Goal: Task Accomplishment & Management: Manage account settings

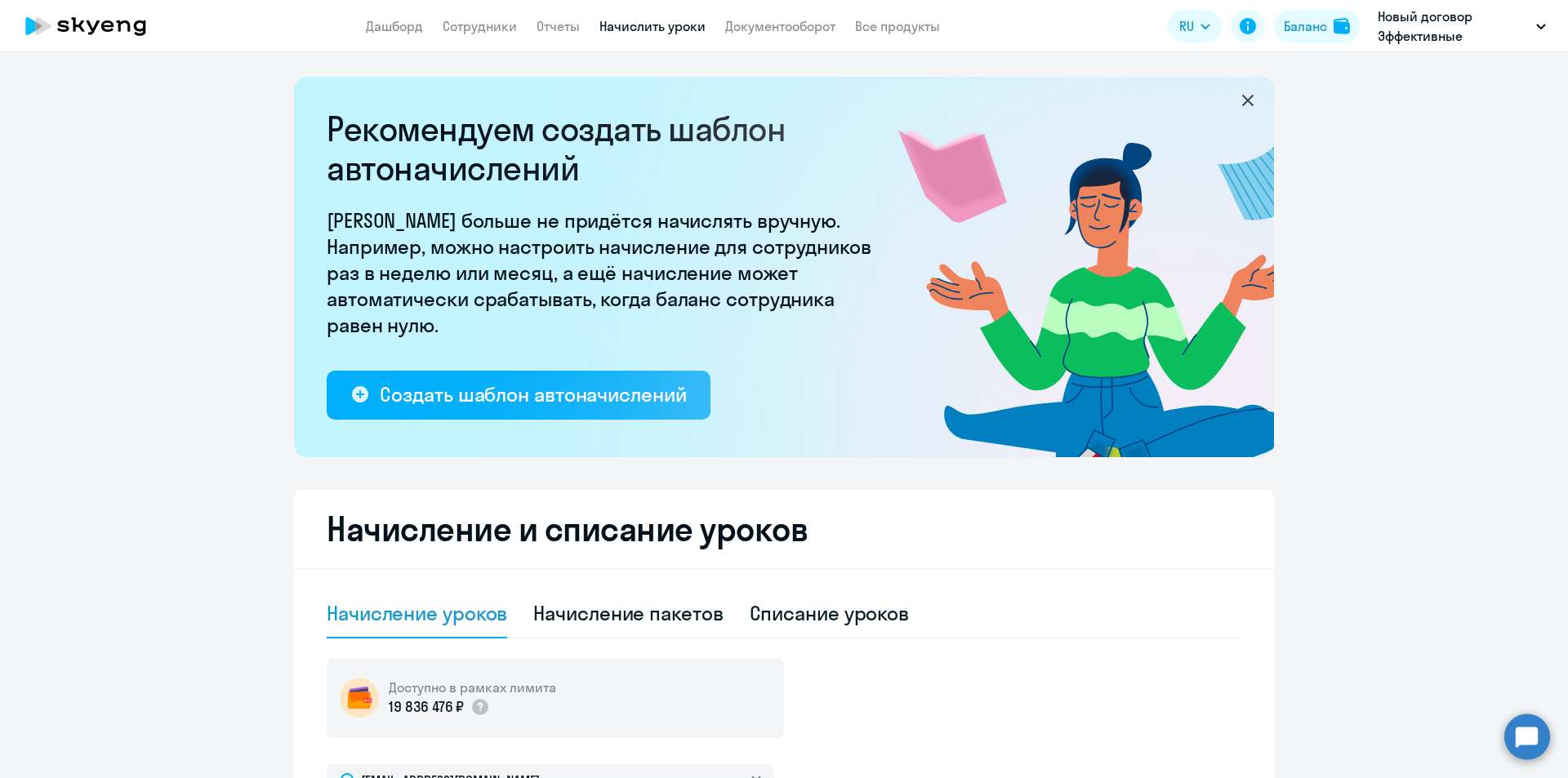
select select "10"
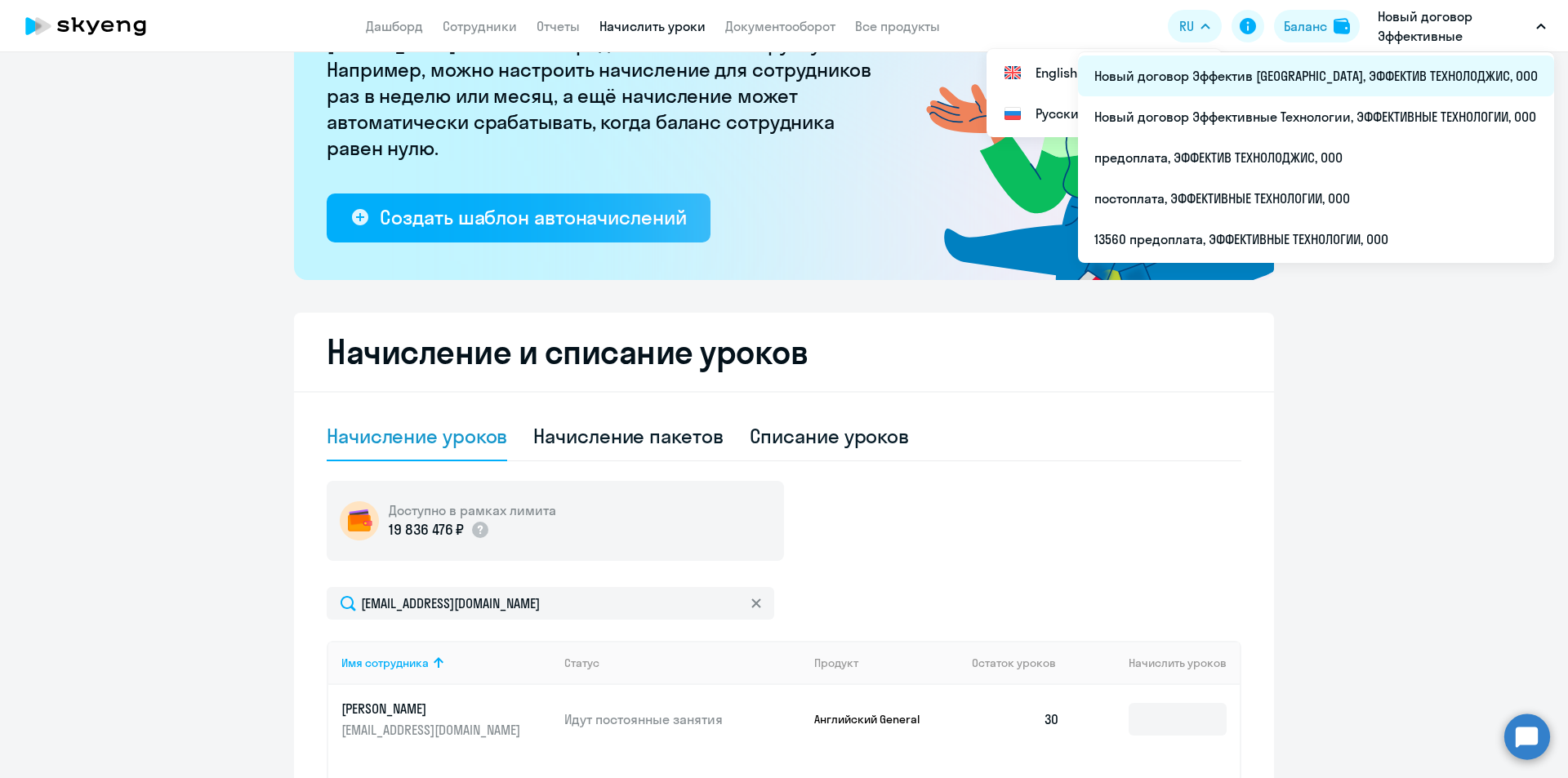
click at [1422, 80] on li "Новый договор Эффектив [GEOGRAPHIC_DATA], ЭФФЕКТИВ ТЕХНОЛОДЖИС, ООО" at bounding box center [1317, 76] width 477 height 41
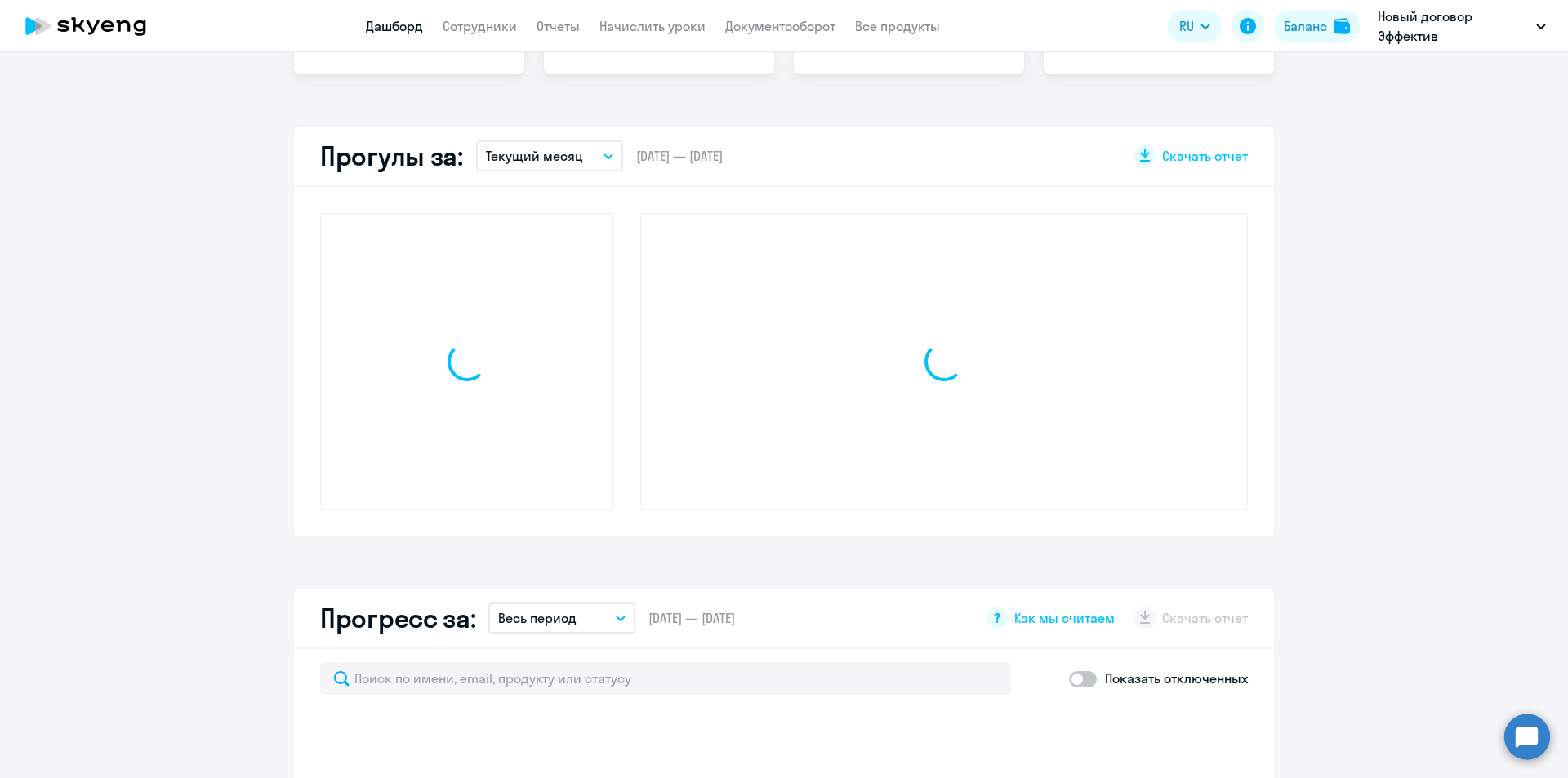
select select "30"
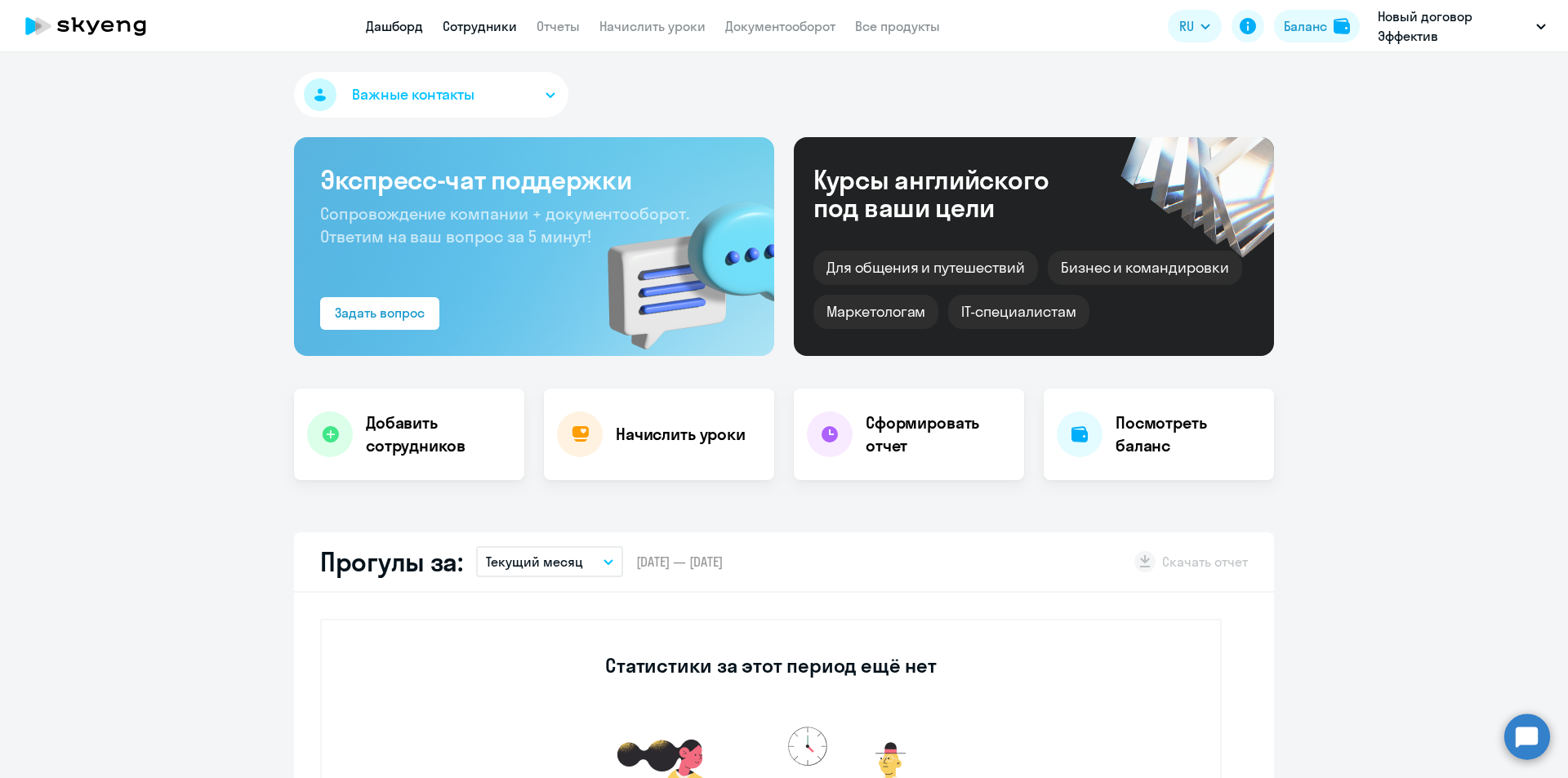
click at [484, 27] on link "Сотрудники" at bounding box center [480, 26] width 74 height 16
select select "30"
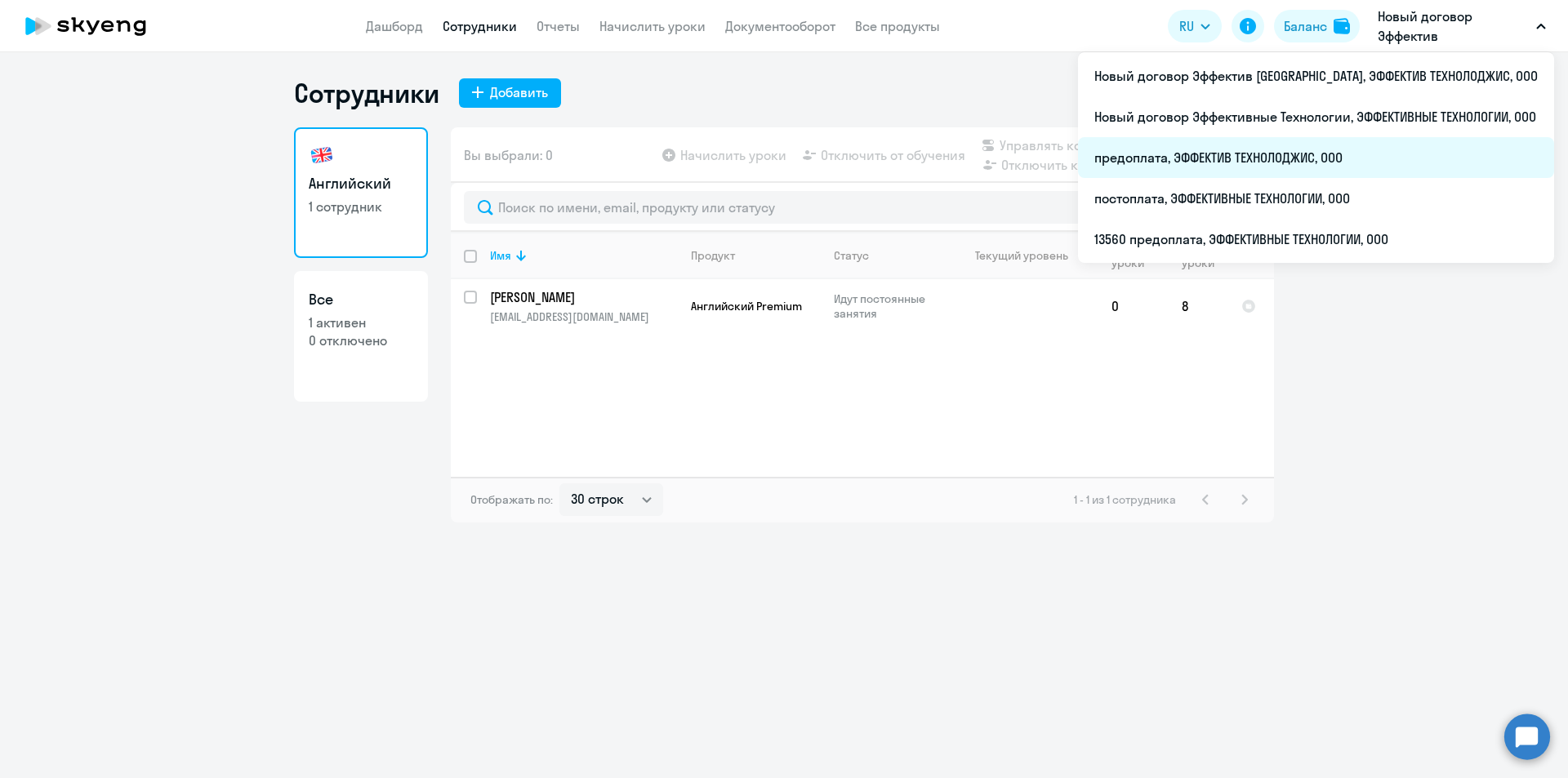
click at [1373, 157] on li "предоплата, ЭФФЕКТИВ ТЕХНОЛОДЖИС, ООО" at bounding box center [1317, 157] width 477 height 41
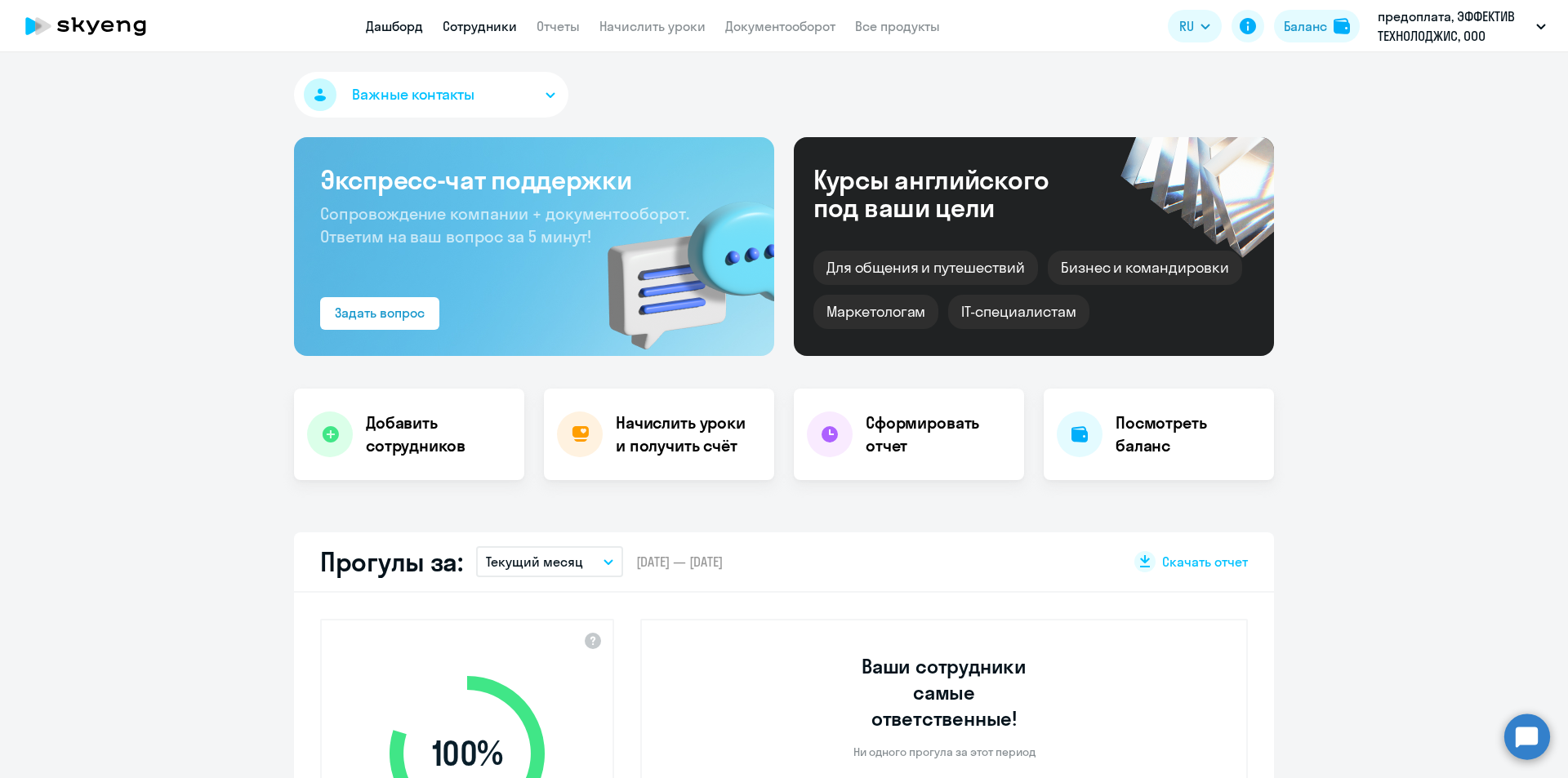
click at [491, 30] on link "Сотрудники" at bounding box center [480, 26] width 74 height 16
select select "30"
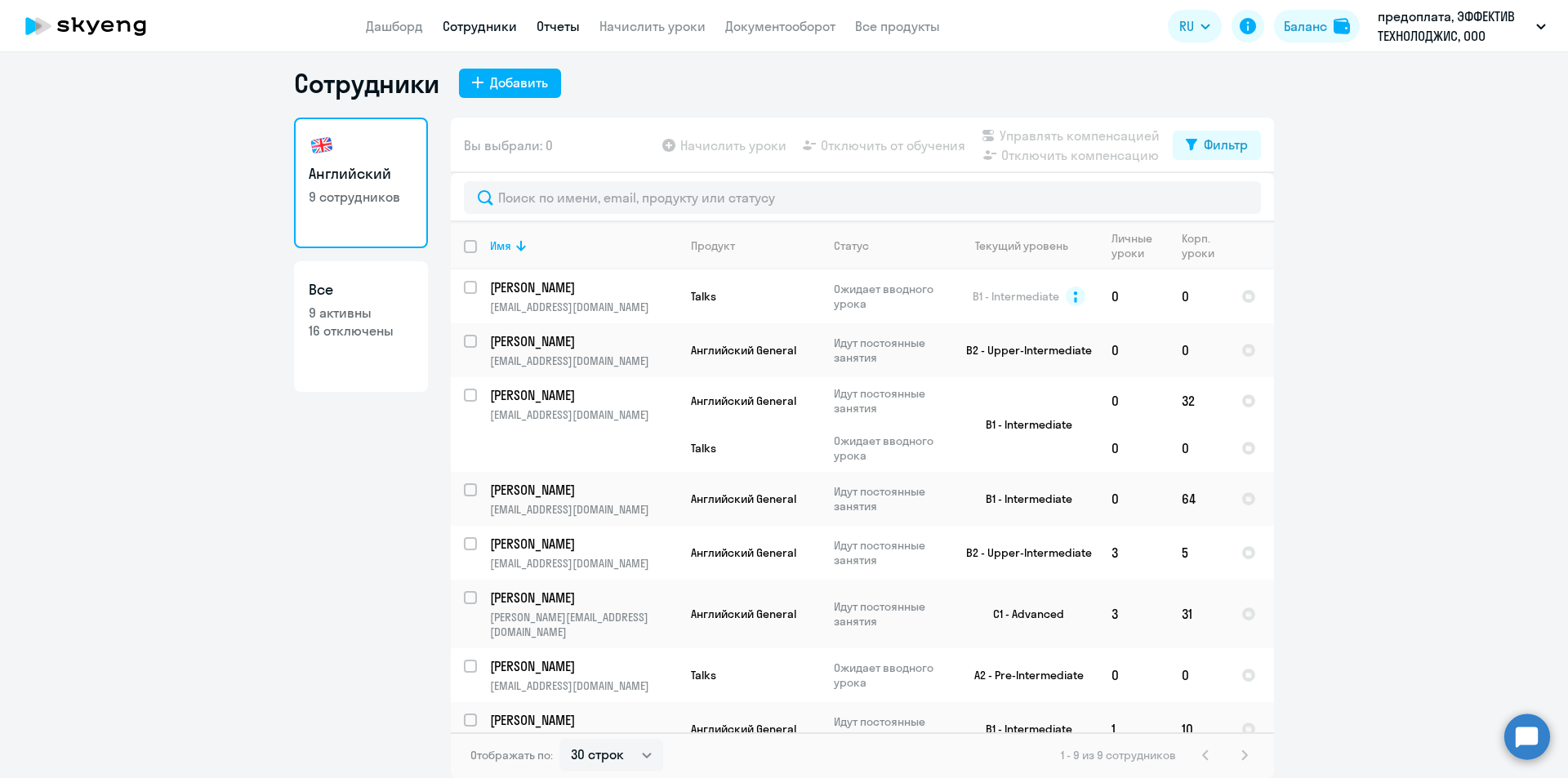
click at [553, 34] on link "Отчеты" at bounding box center [558, 26] width 44 height 16
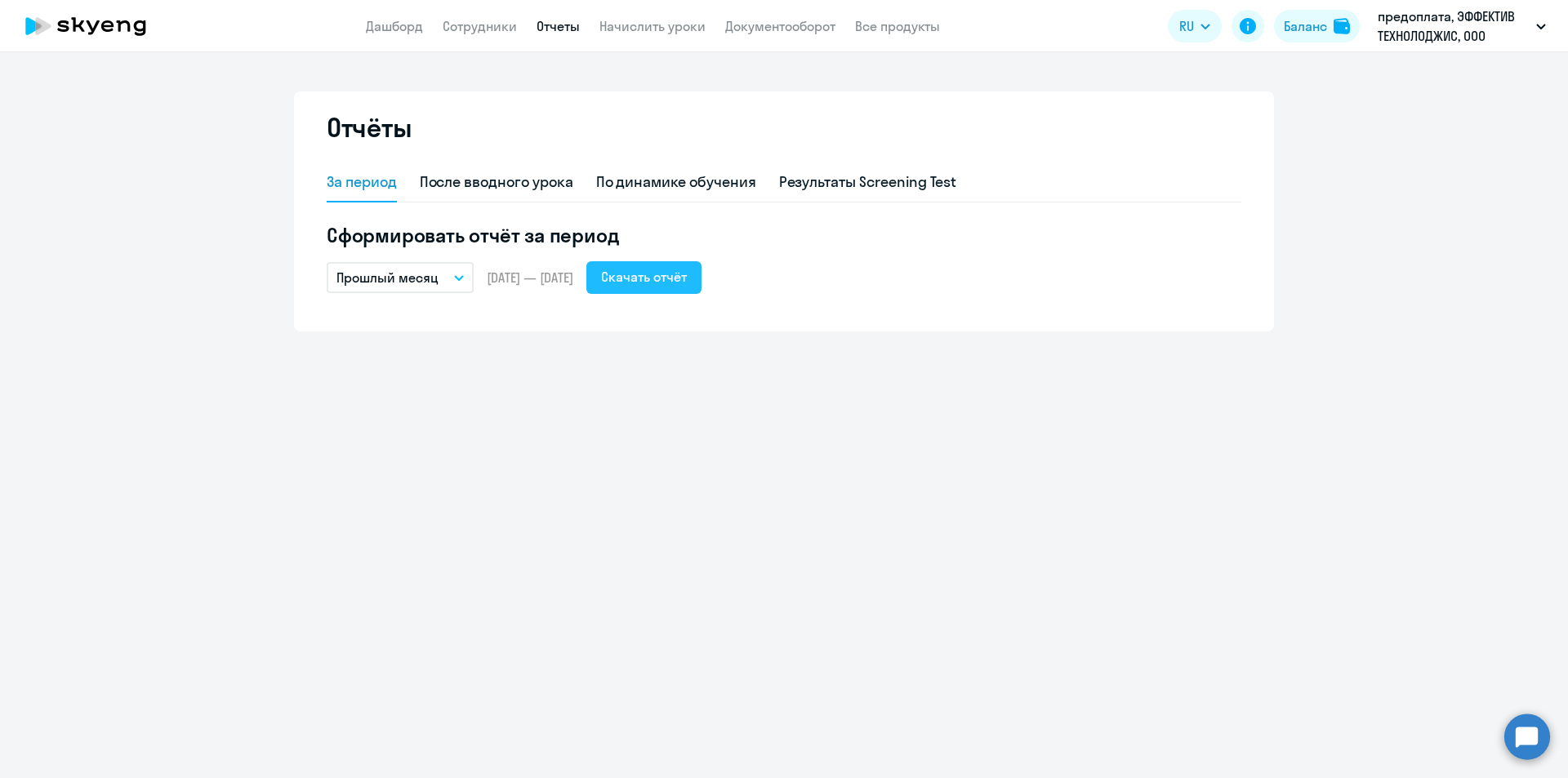
click at [687, 278] on div "Скачать отчёт" at bounding box center [644, 277] width 86 height 20
click at [7, 455] on div "Отчёты За период После вводного урока По динамике обучения Результаты Screening…" at bounding box center [784, 415] width 1568 height 726
click at [486, 9] on app-header "Дашборд Сотрудники Отчеты Начислить уроки Документооборот Все продукты Дашборд …" at bounding box center [784, 26] width 1568 height 52
click at [486, 19] on link "Сотрудники" at bounding box center [480, 26] width 74 height 16
select select "30"
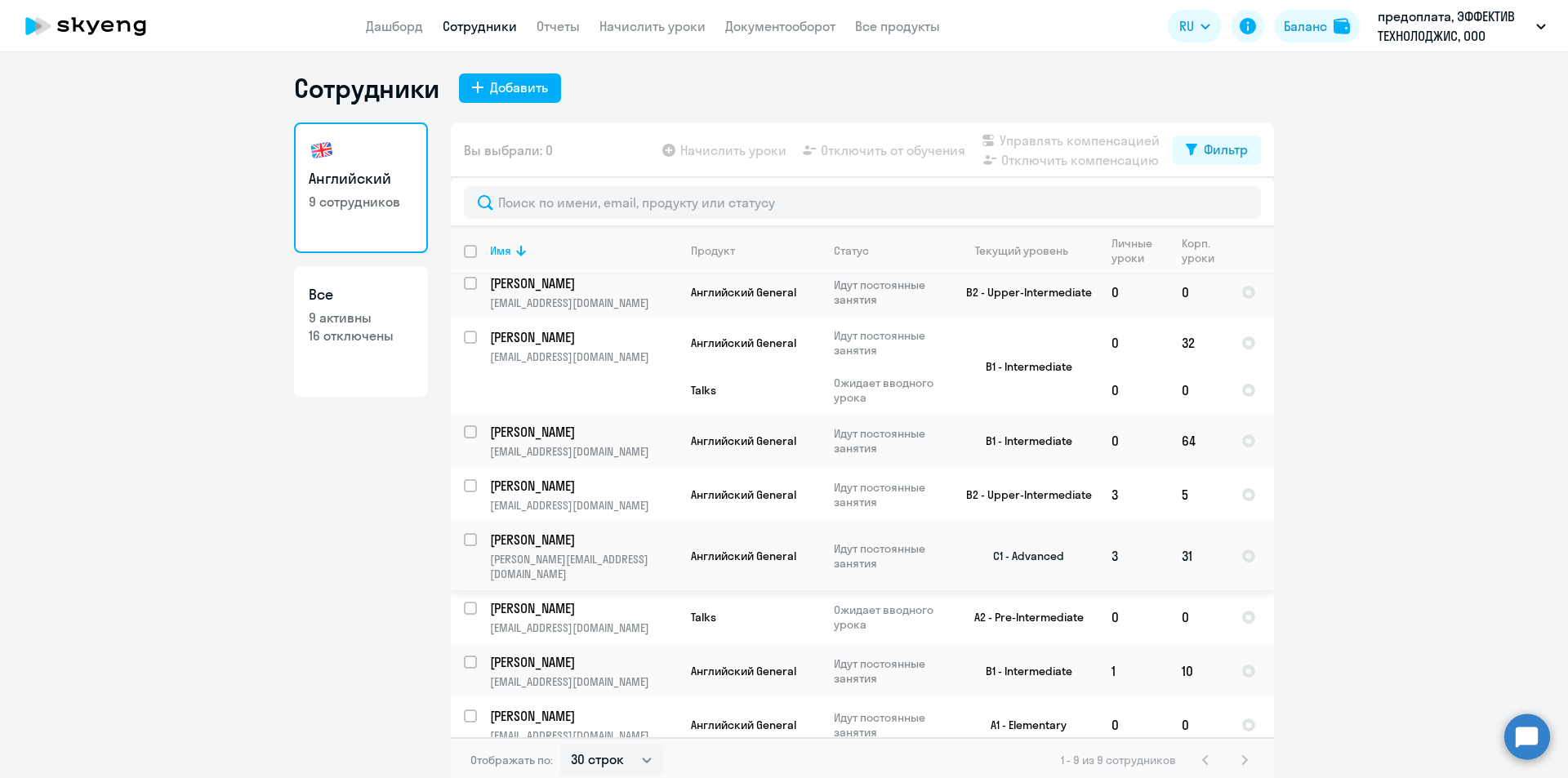
scroll to position [10, 0]
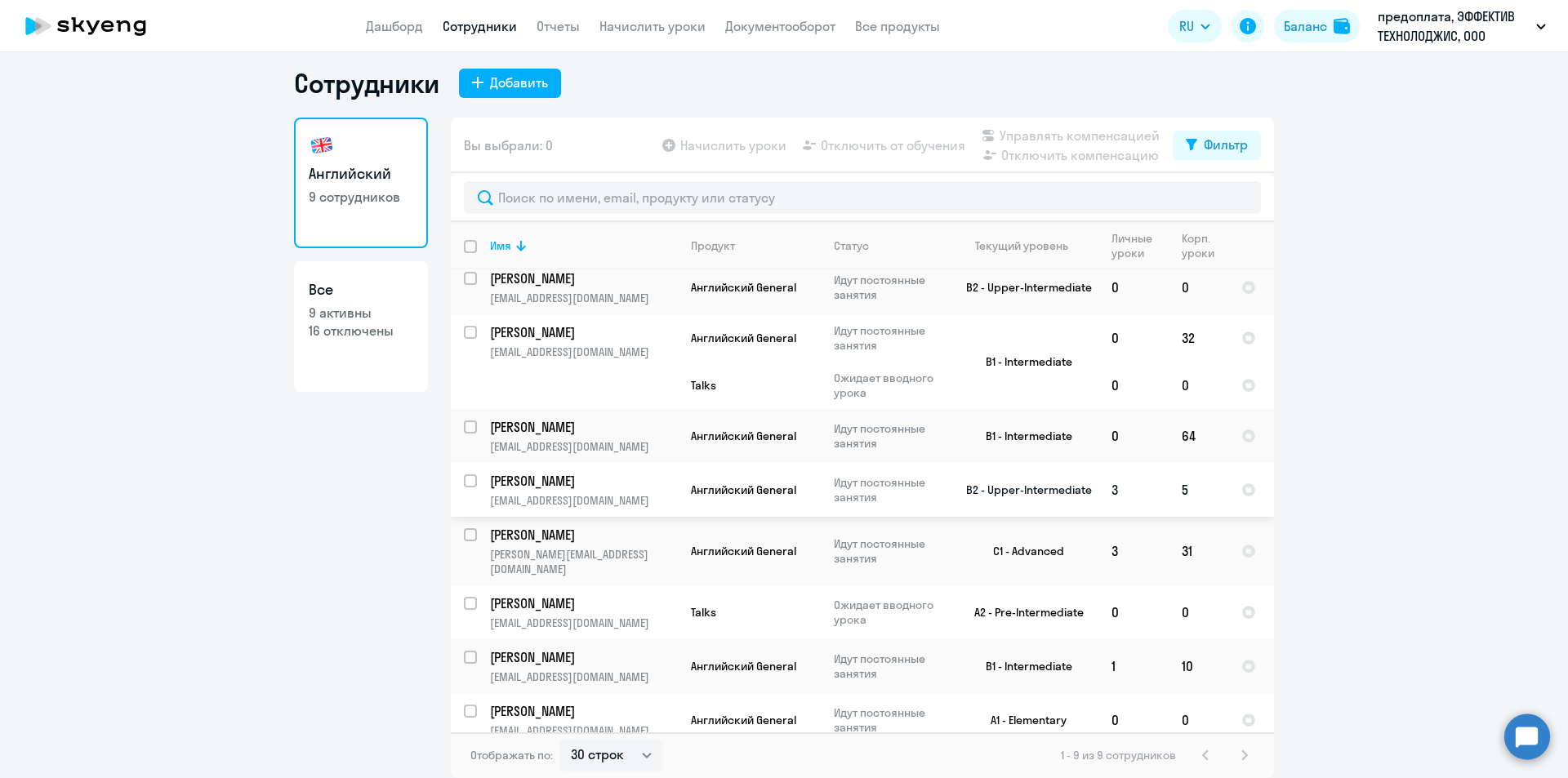
click at [464, 485] on input "select row 3704608" at bounding box center [481, 491] width 33 height 33
checkbox input "true"
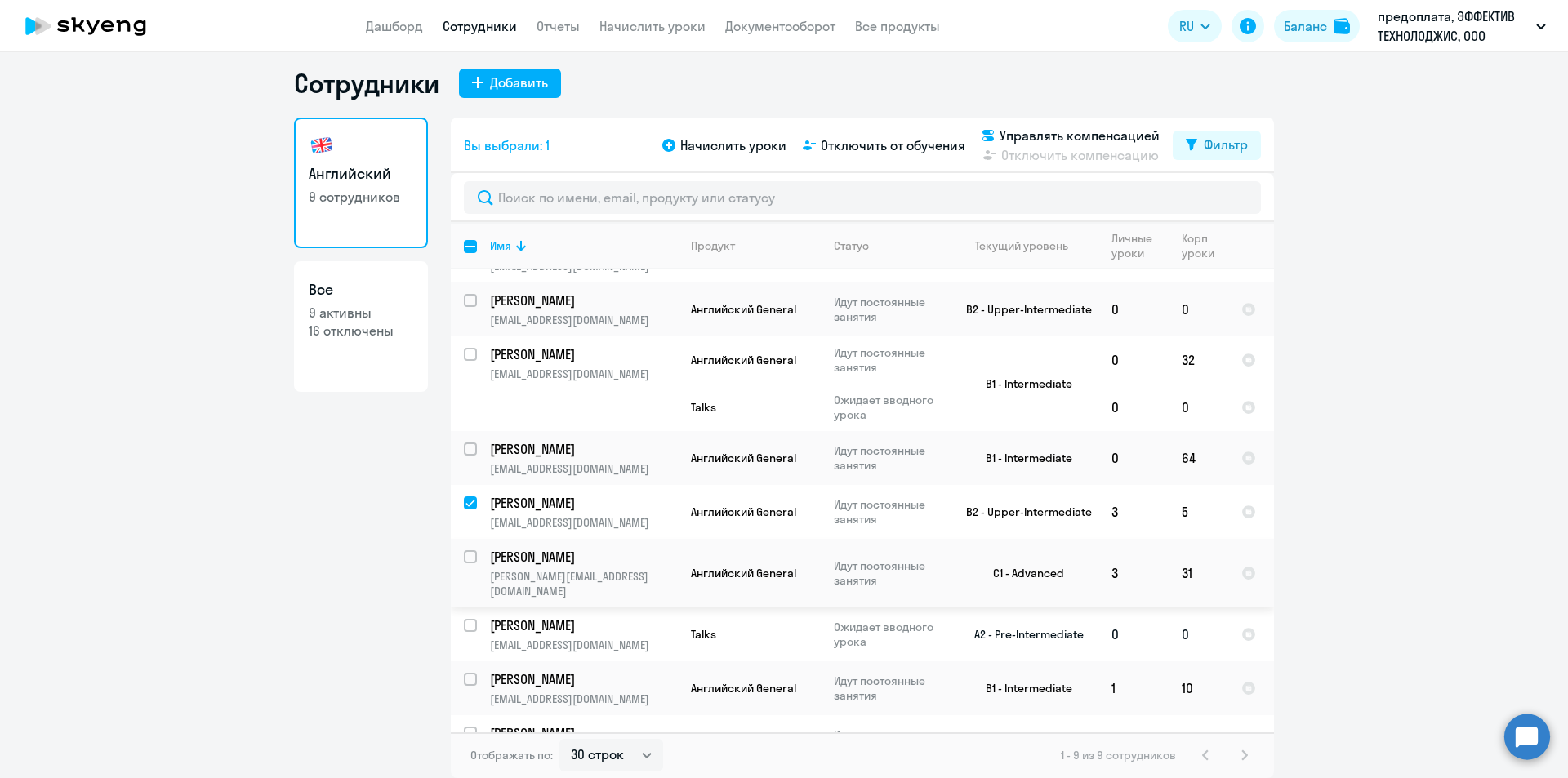
scroll to position [63, 0]
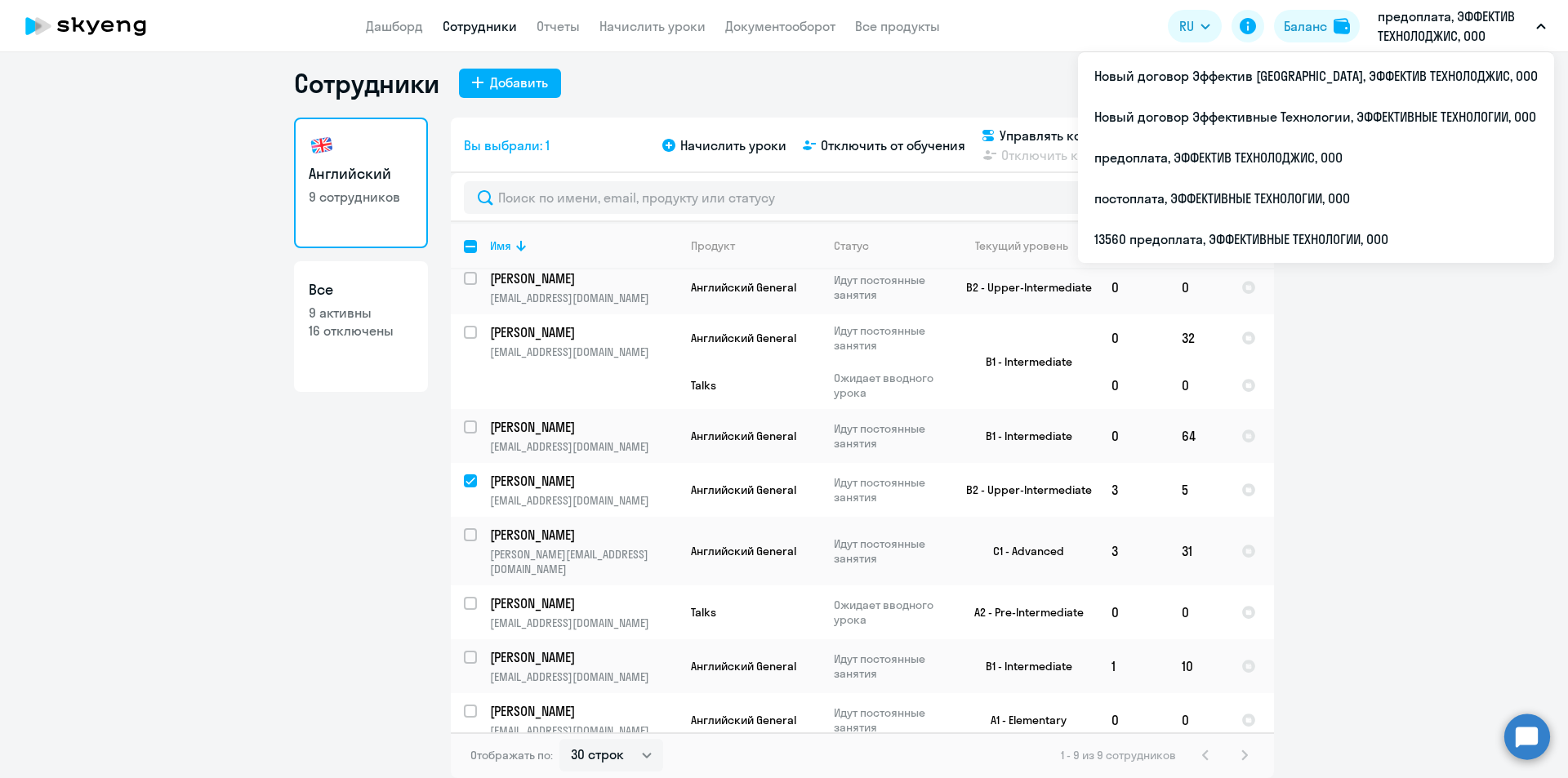
click at [1514, 39] on p "предоплата, ЭФФЕКТИВ ТЕХНОЛОДЖИС, ООО" at bounding box center [1453, 26] width 152 height 40
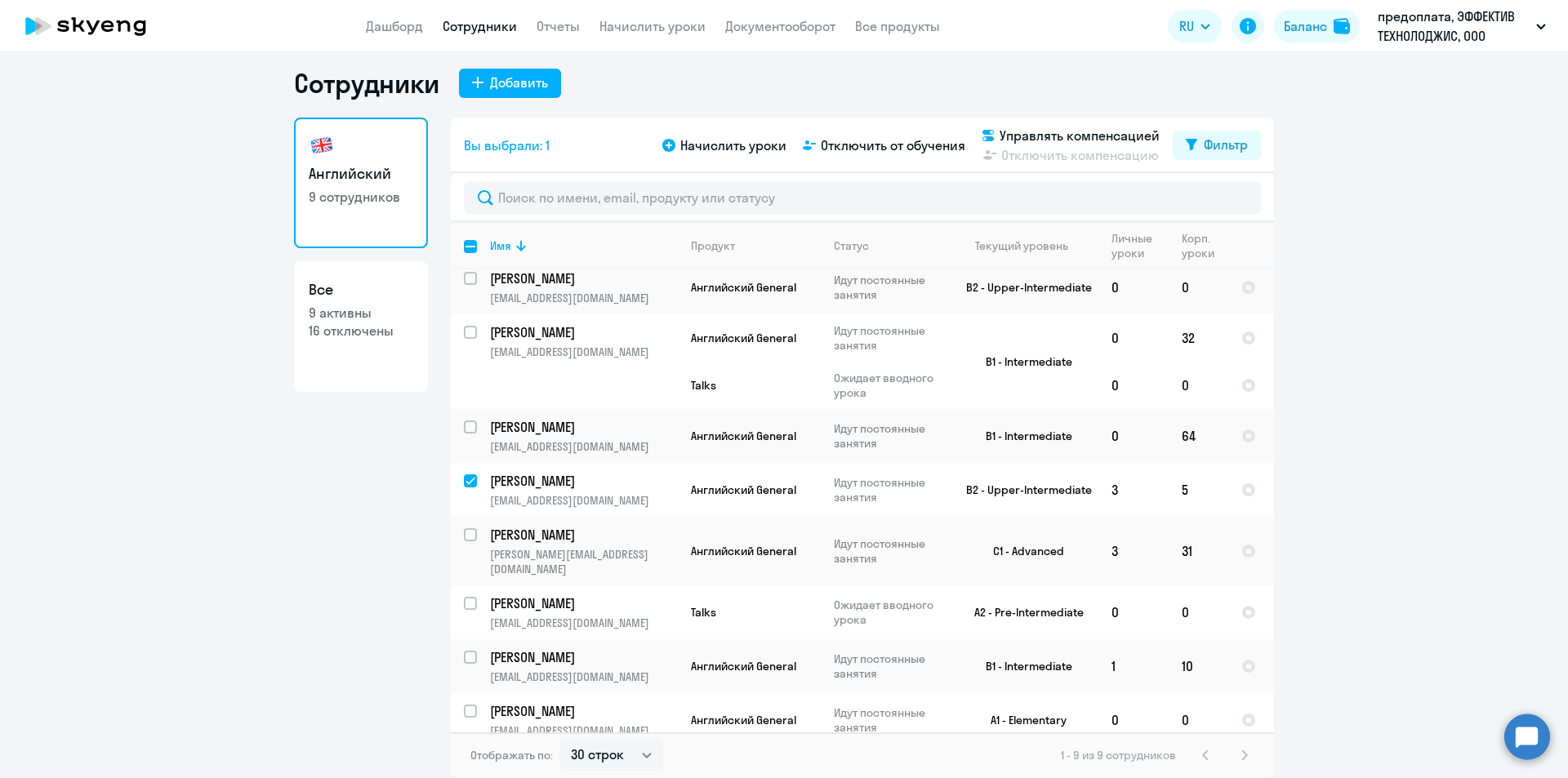
click at [1514, 39] on p "предоплата, ЭФФЕКТИВ ТЕХНОЛОДЖИС, ООО" at bounding box center [1453, 26] width 152 height 40
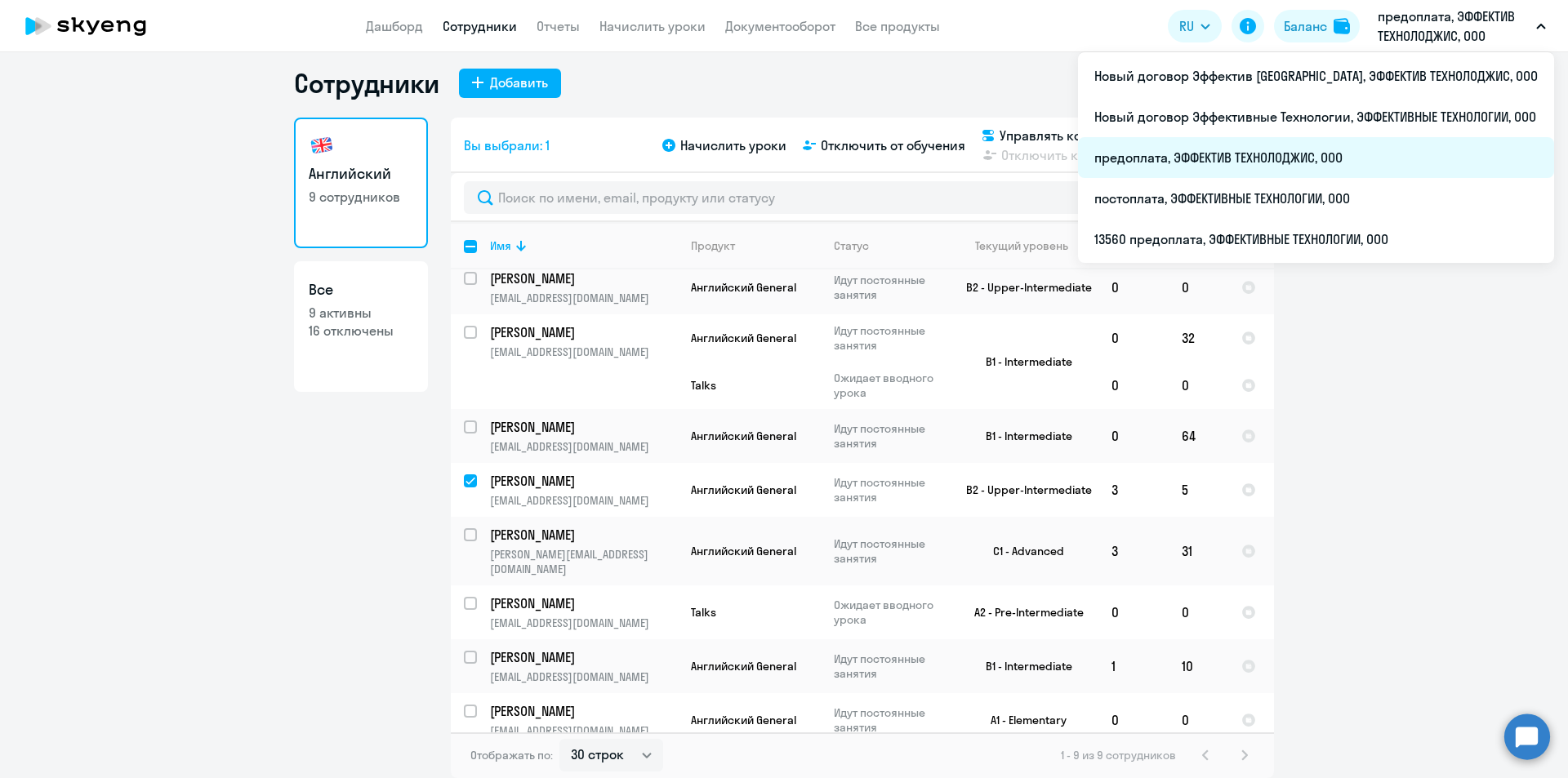
click at [1318, 152] on li "предоплата, ЭФФЕКТИВ ТЕХНОЛОДЖИС, ООО" at bounding box center [1317, 157] width 477 height 41
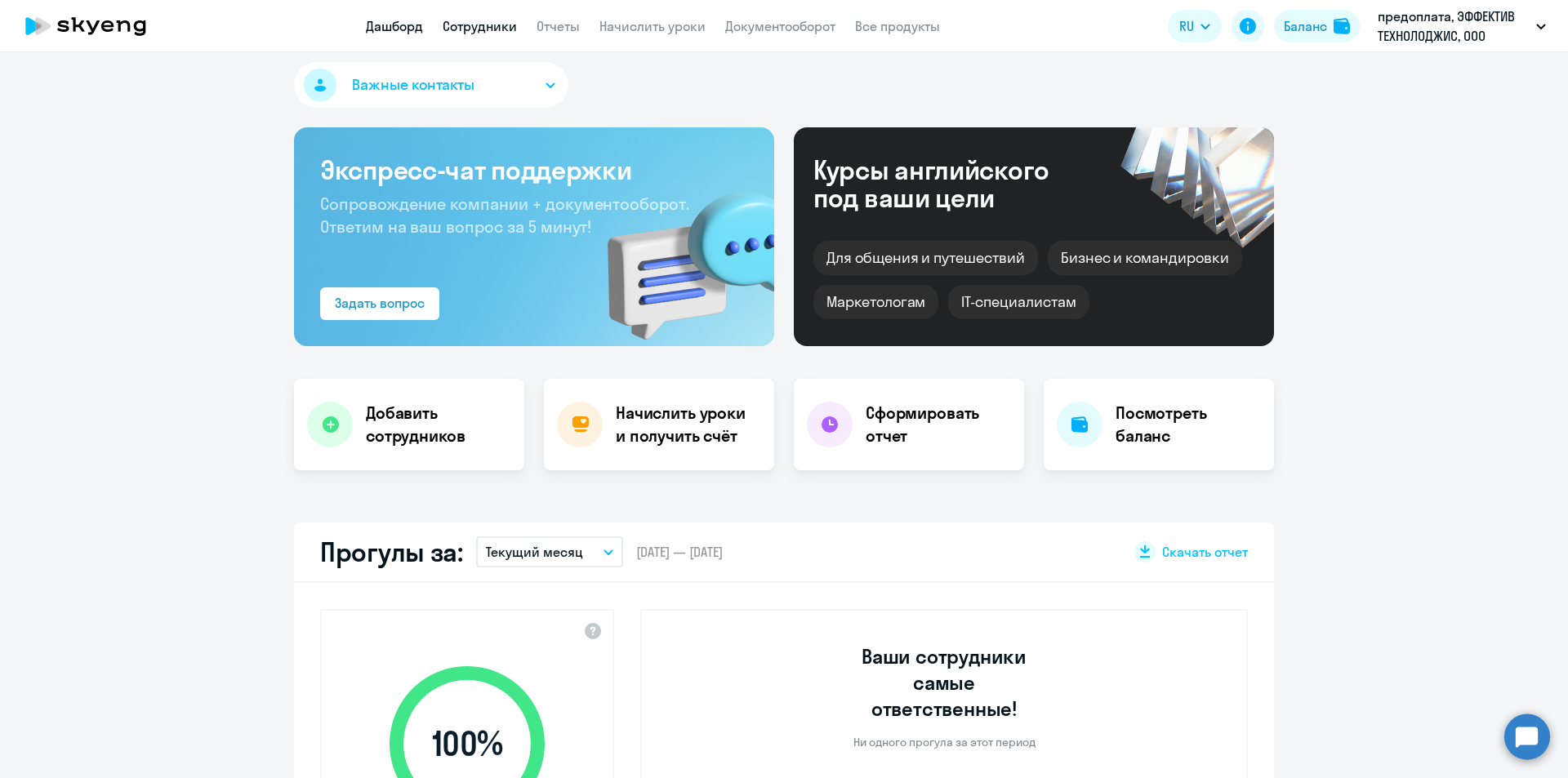
click at [463, 18] on link "Сотрудники" at bounding box center [480, 26] width 74 height 16
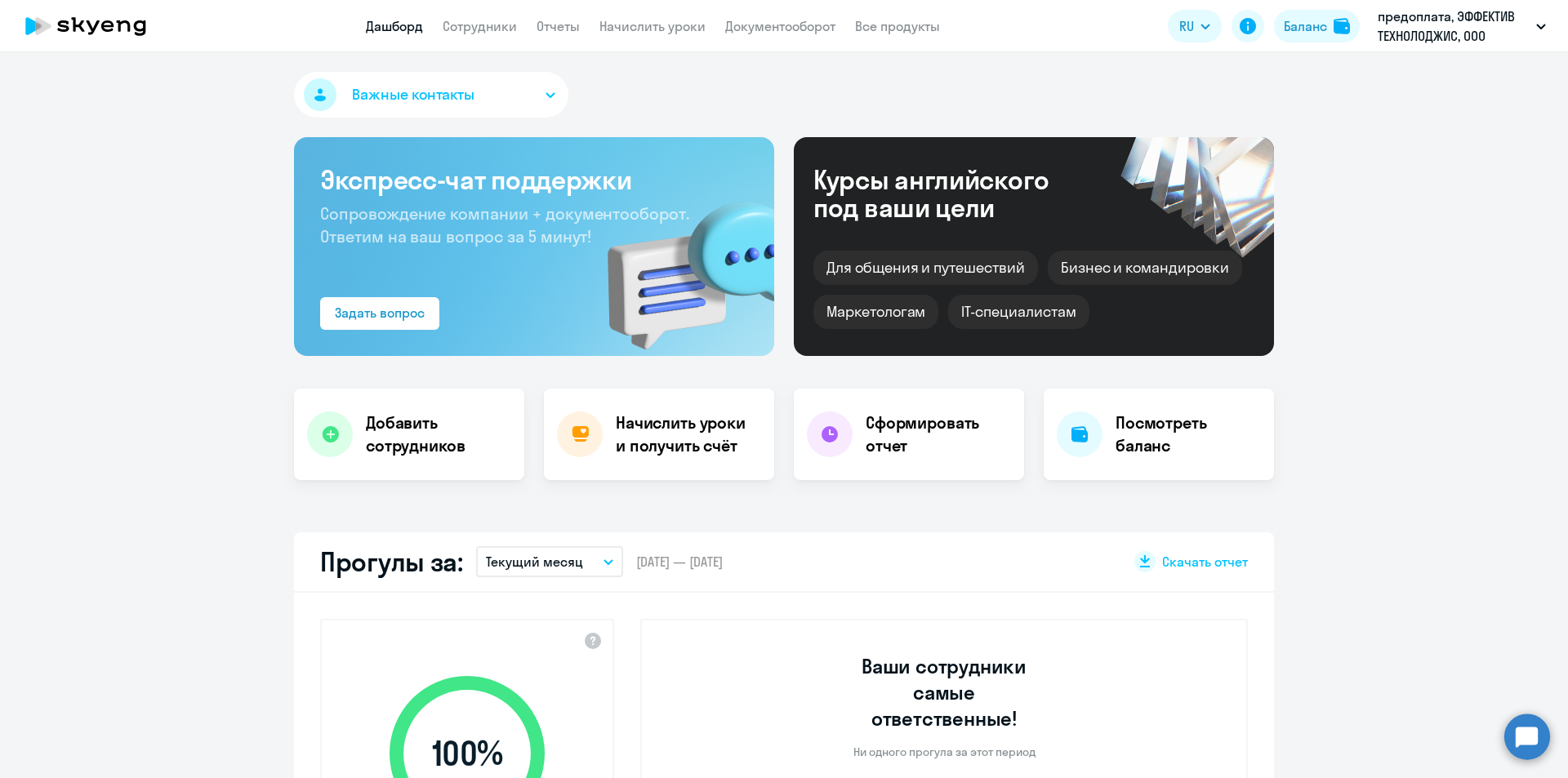
select select "30"
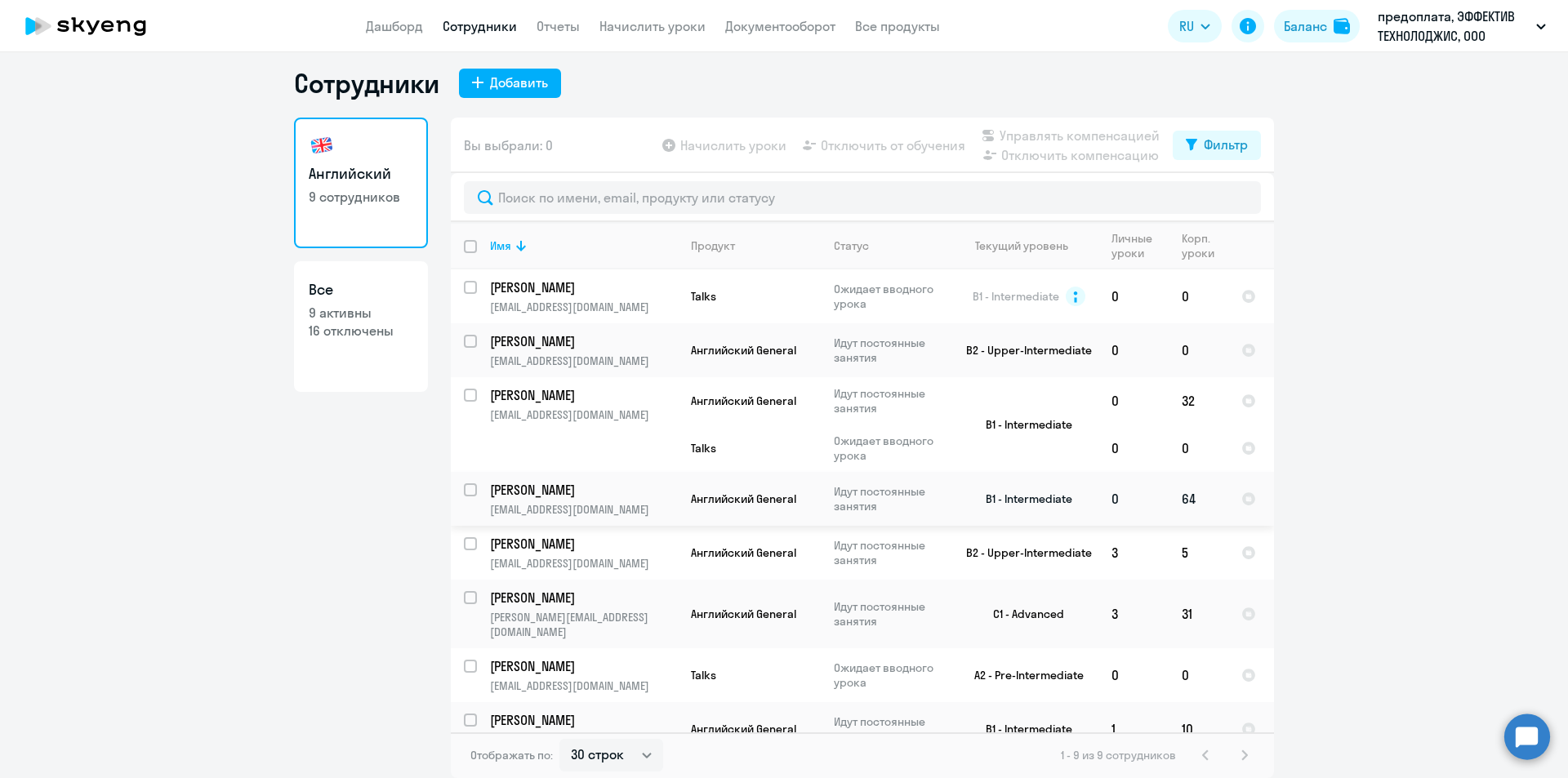
scroll to position [63, 0]
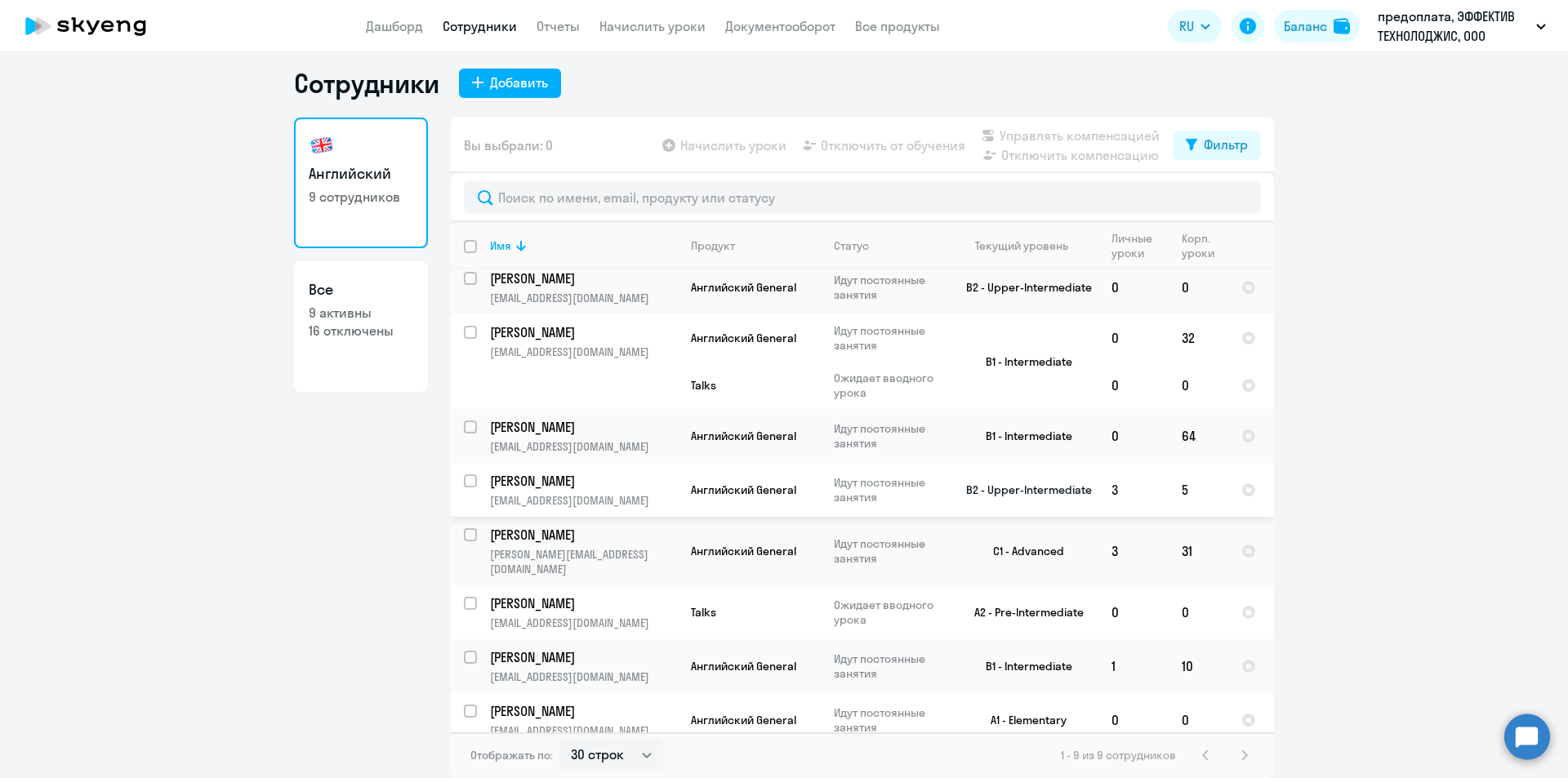
click at [466, 485] on input "select row 3704608" at bounding box center [481, 491] width 33 height 33
checkbox input "true"
click at [879, 141] on span "Отключить от обучения" at bounding box center [893, 145] width 144 height 20
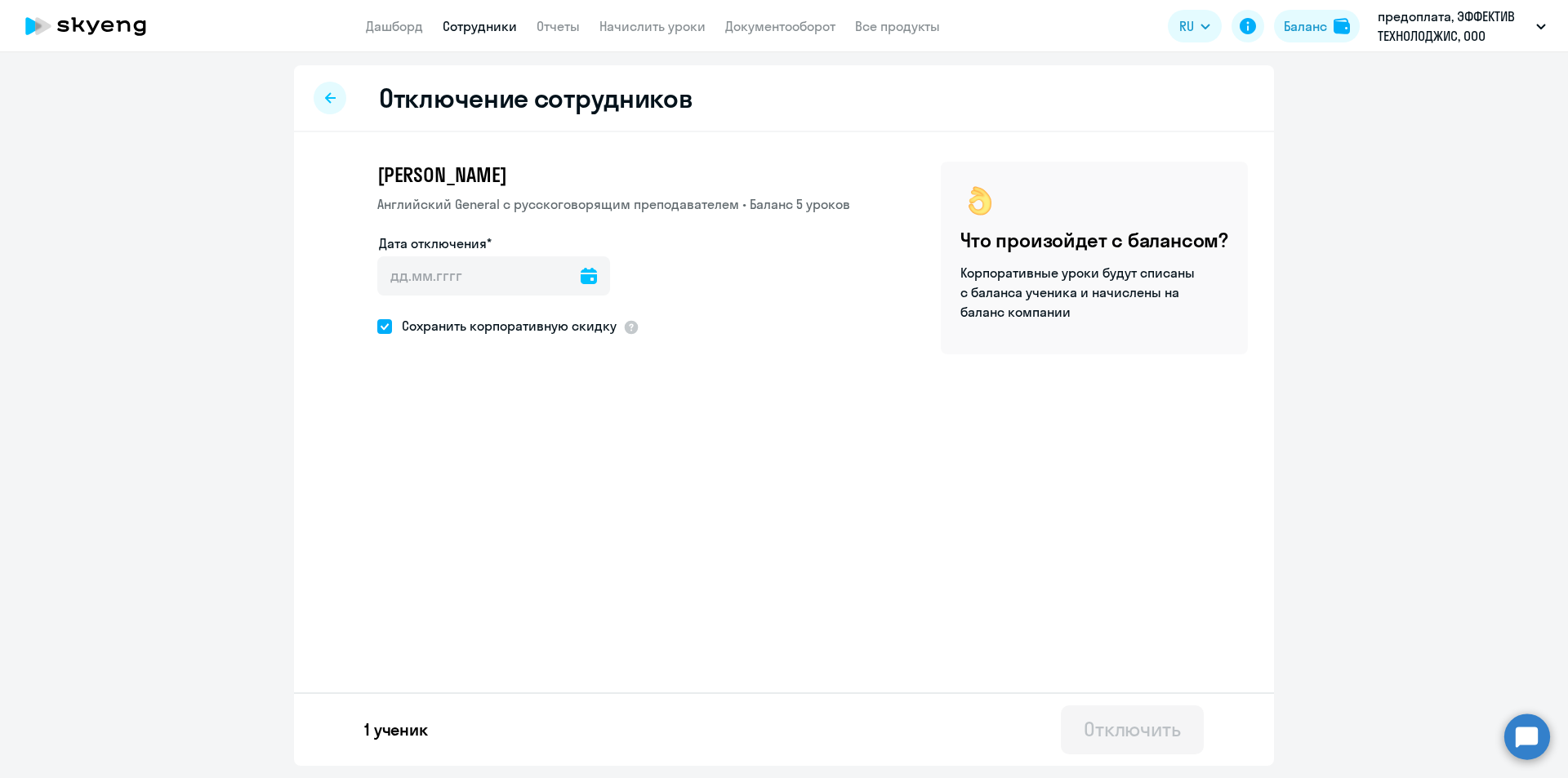
click at [584, 277] on icon at bounding box center [589, 276] width 16 height 16
click at [395, 466] on span "6" at bounding box center [401, 462] width 30 height 30
click at [435, 460] on span "7" at bounding box center [433, 462] width 30 height 30
type input "07.10.2025"
type input "7.10.2025"
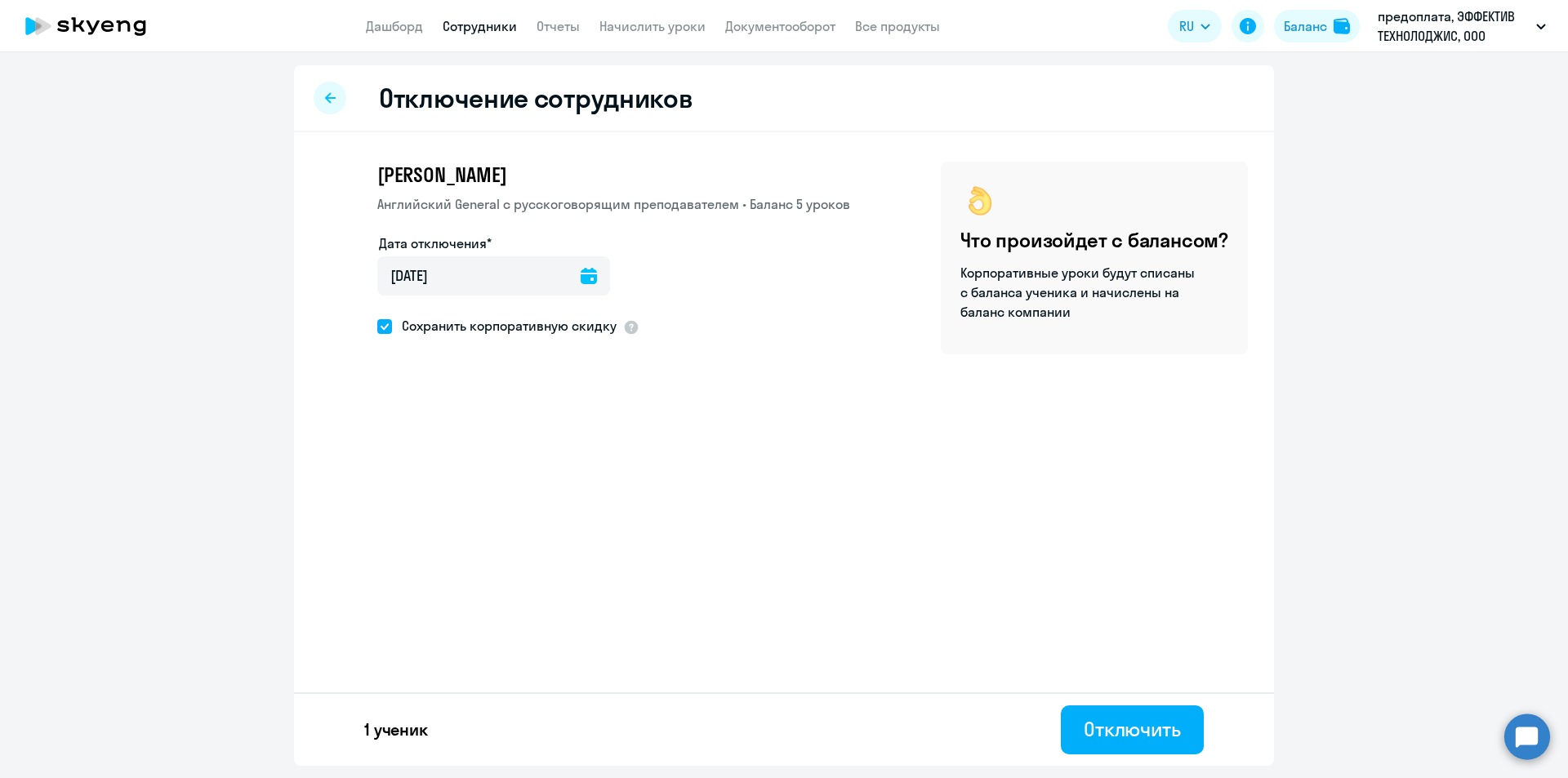
click at [386, 326] on span at bounding box center [385, 326] width 15 height 15
click at [378, 326] on input "Сохранить корпоративную скидку" at bounding box center [377, 326] width 1 height 1
checkbox input "false"
click at [1178, 745] on button "Отключить" at bounding box center [1132, 729] width 143 height 49
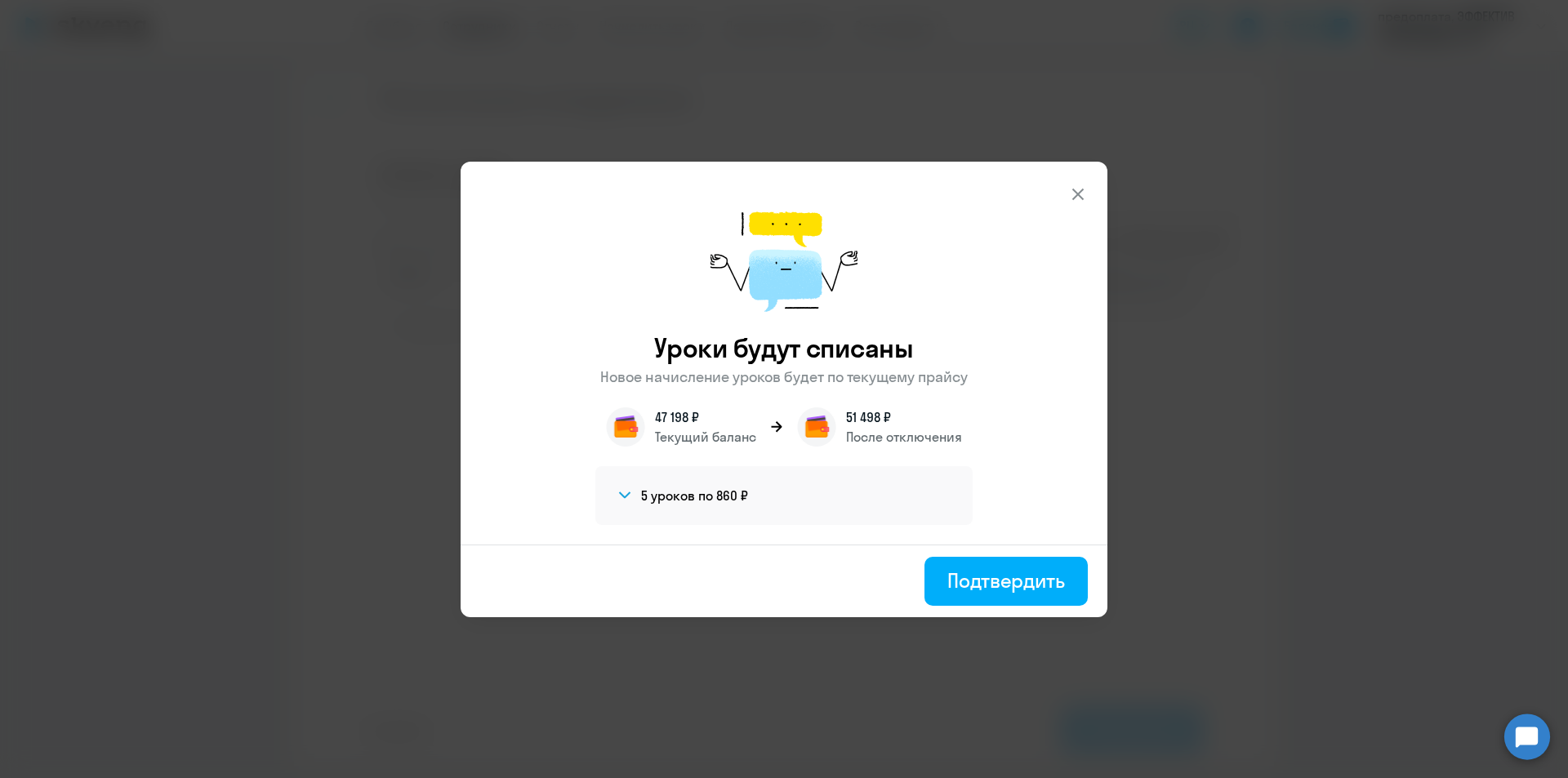
click at [1002, 581] on div "Подтвердить" at bounding box center [1006, 580] width 118 height 26
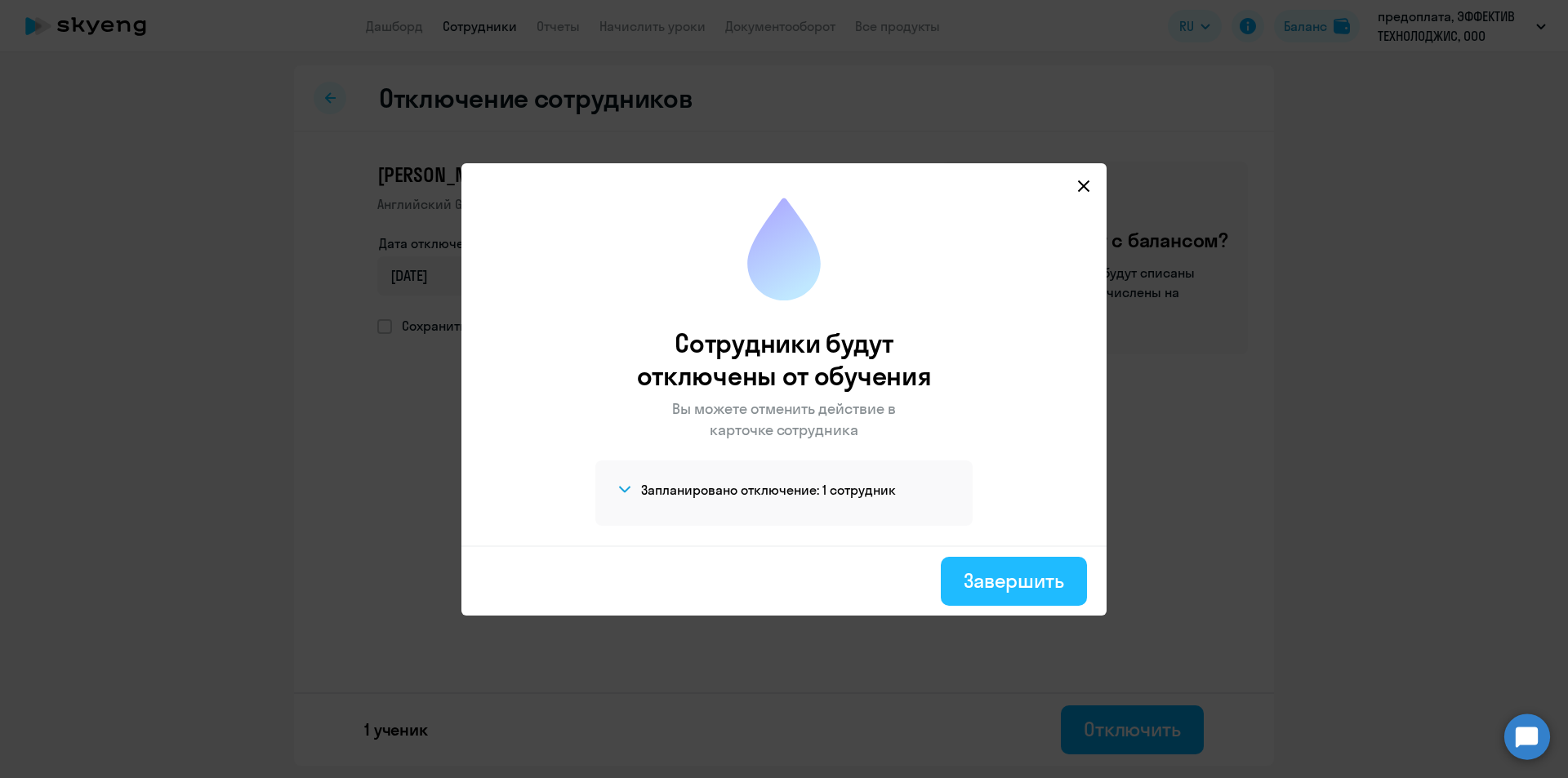
click at [1002, 574] on div "Завершить" at bounding box center [1014, 580] width 101 height 26
select select "30"
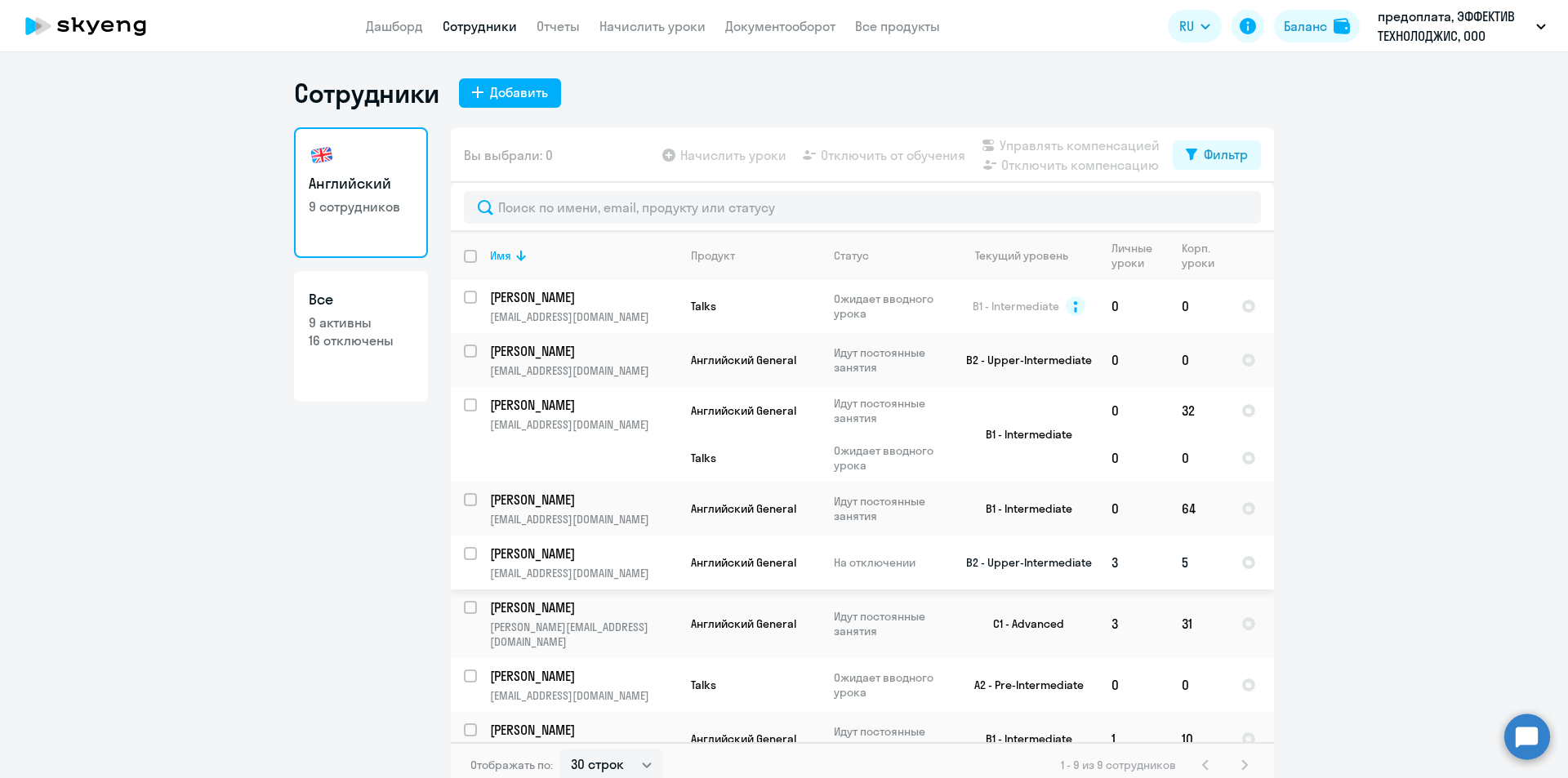
scroll to position [63, 0]
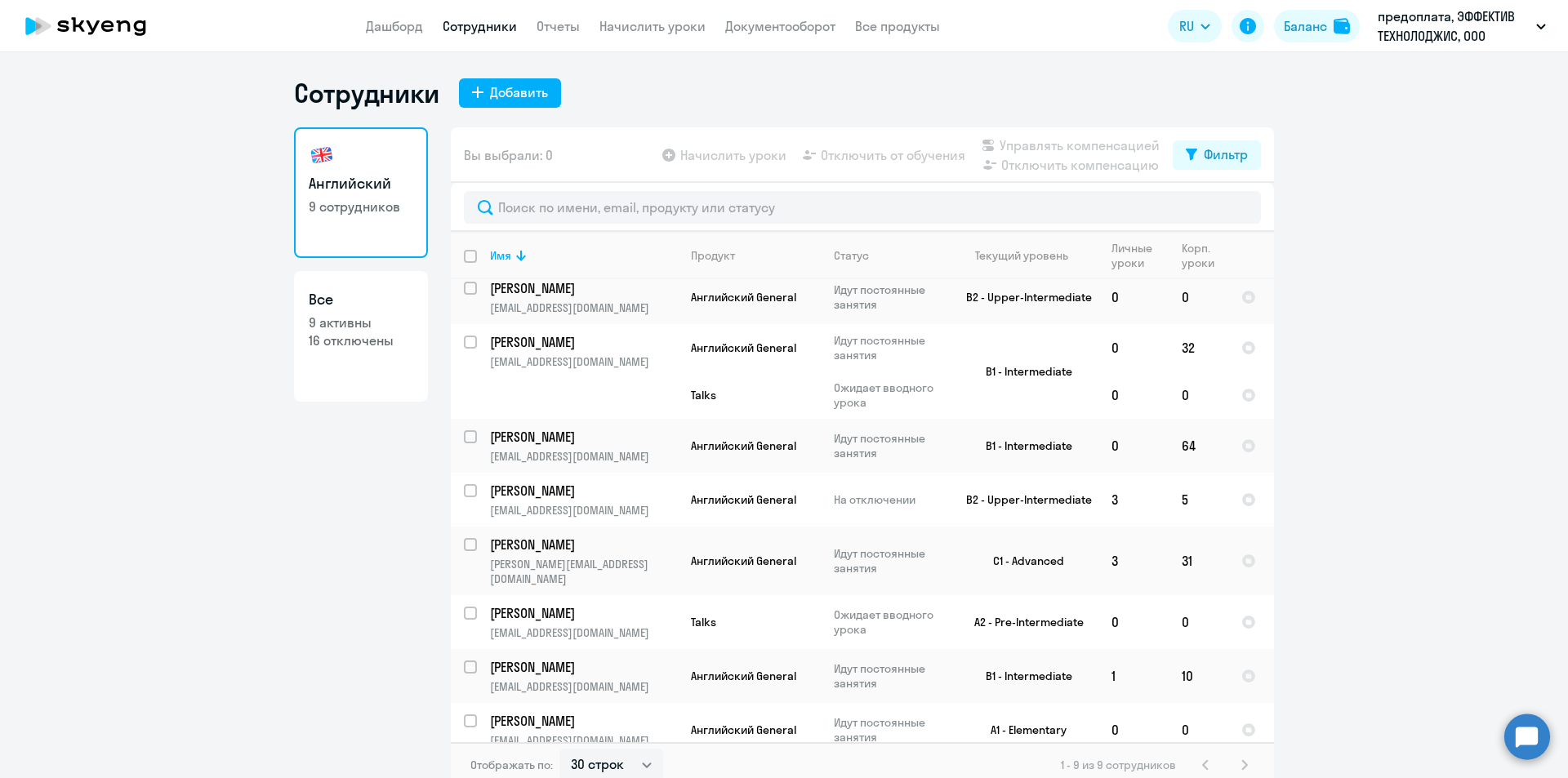
click at [495, 35] on app-menu-item-link "Сотрудники" at bounding box center [480, 26] width 74 height 21
click at [489, 23] on link "Сотрудники" at bounding box center [480, 26] width 74 height 16
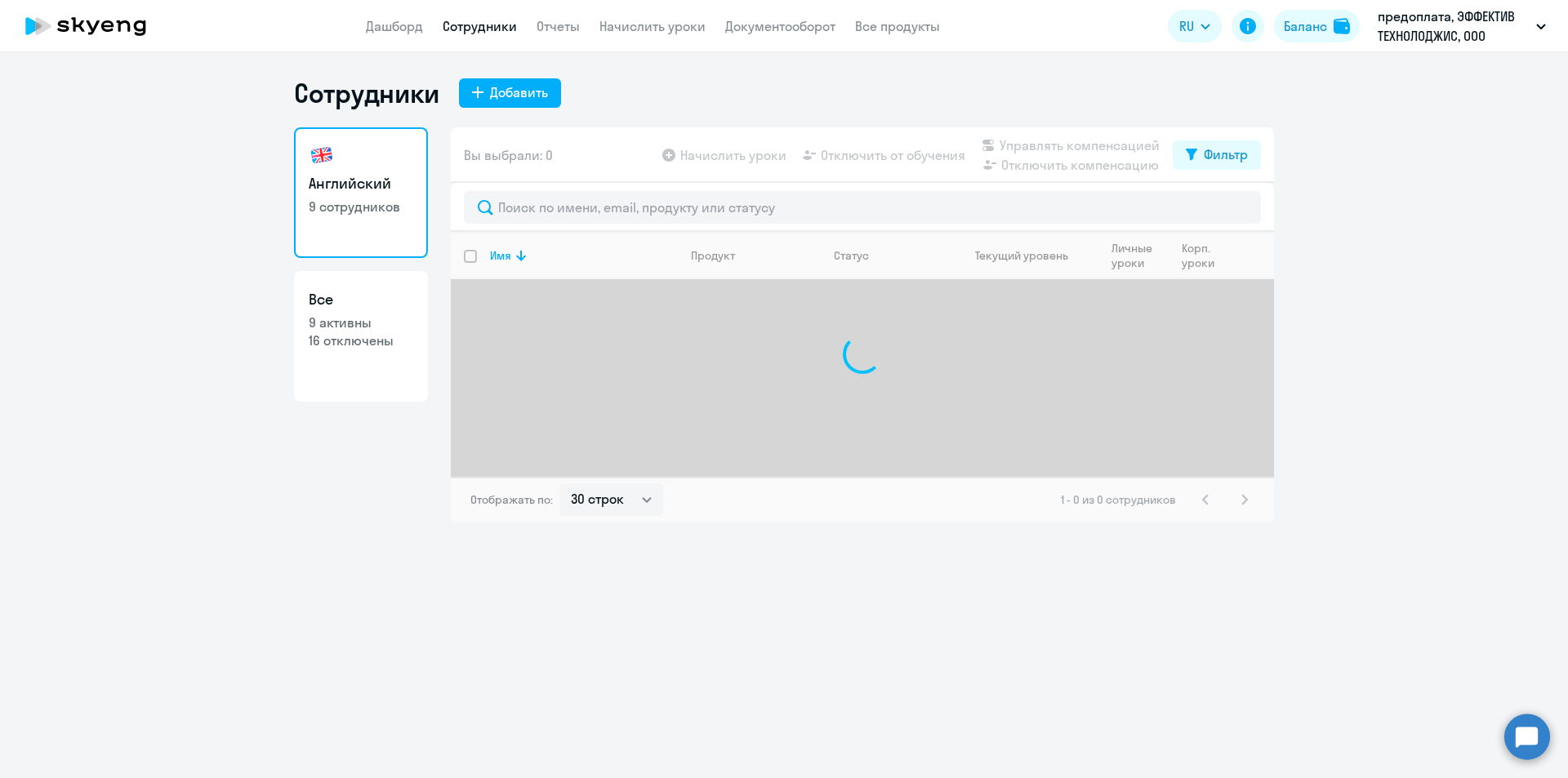
select select "30"
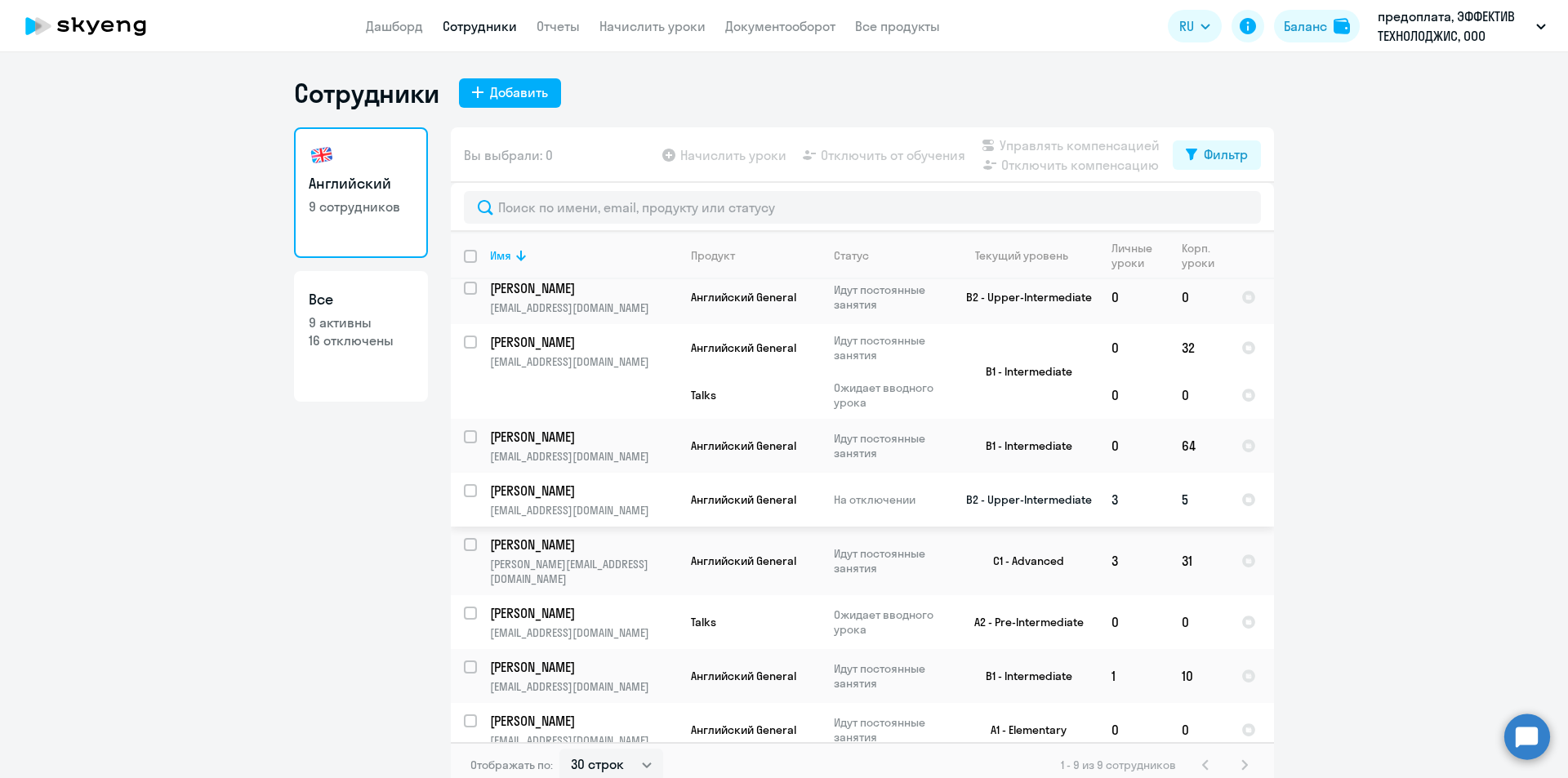
scroll to position [10, 0]
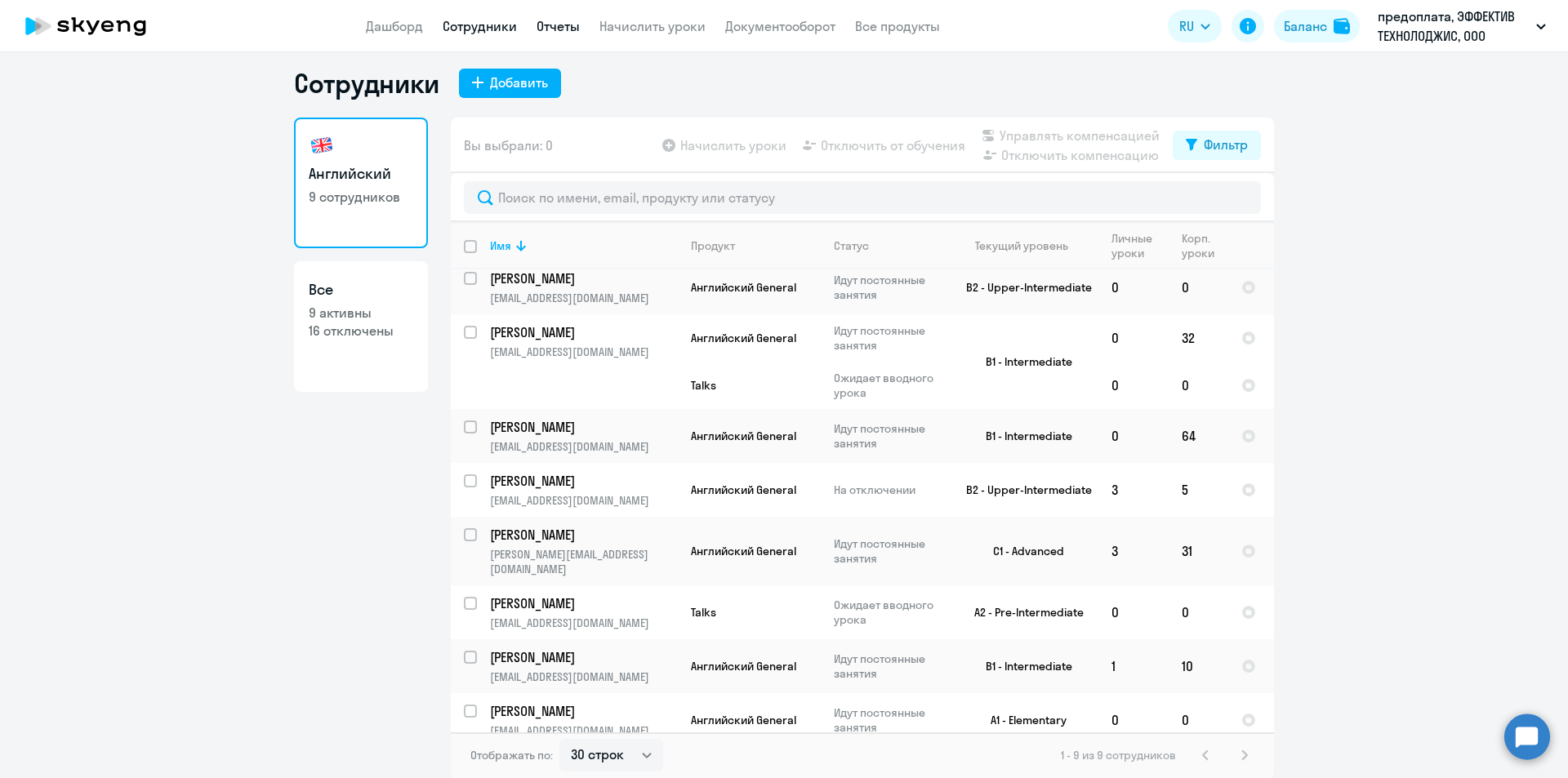
click at [546, 30] on link "Отчеты" at bounding box center [558, 26] width 44 height 16
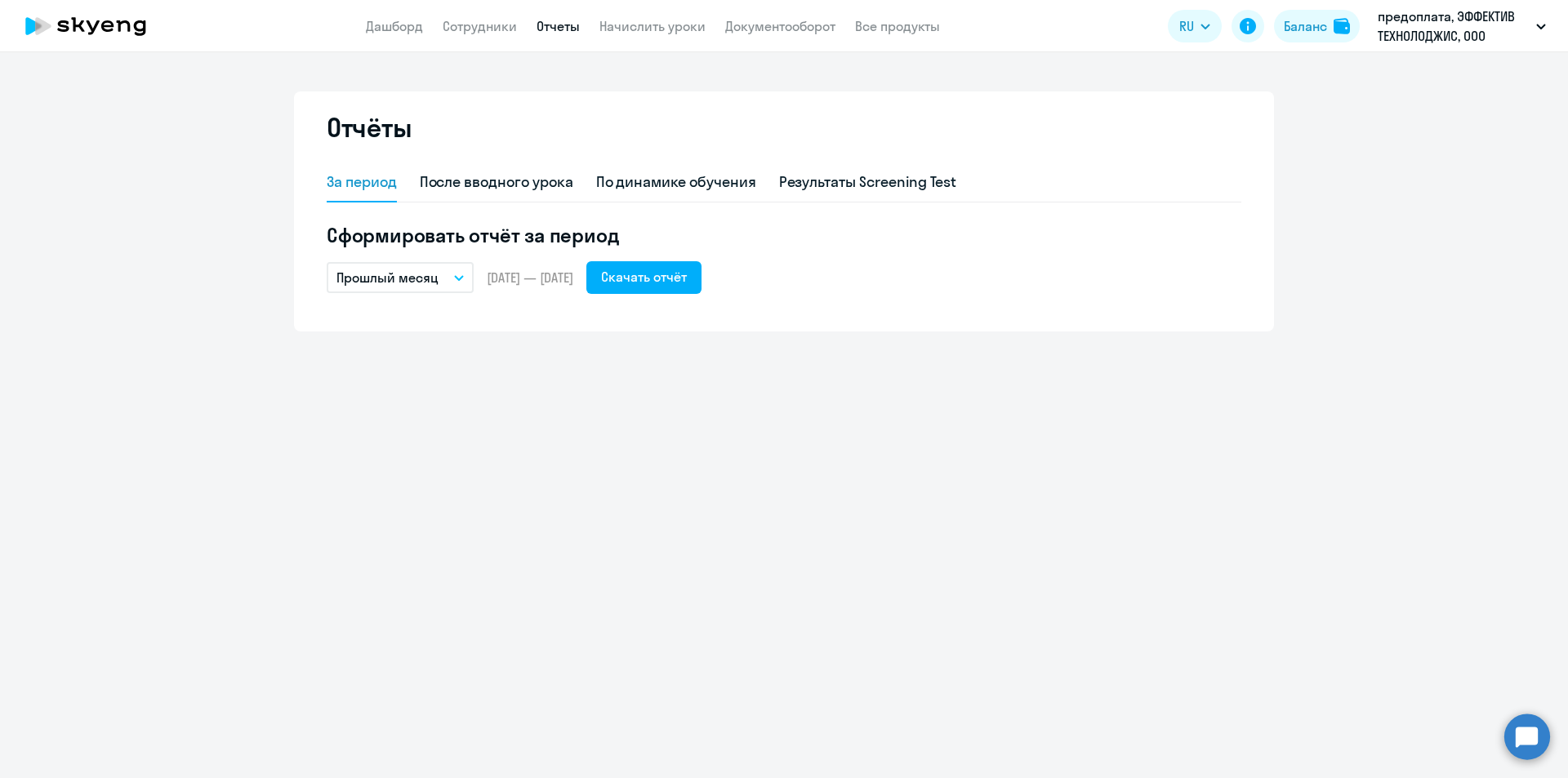
click at [0, 545] on div "Отчёты За период После вводного урока По динамике обучения Результаты Screening…" at bounding box center [784, 415] width 1568 height 726
click at [496, 30] on link "Сотрудники" at bounding box center [480, 26] width 74 height 16
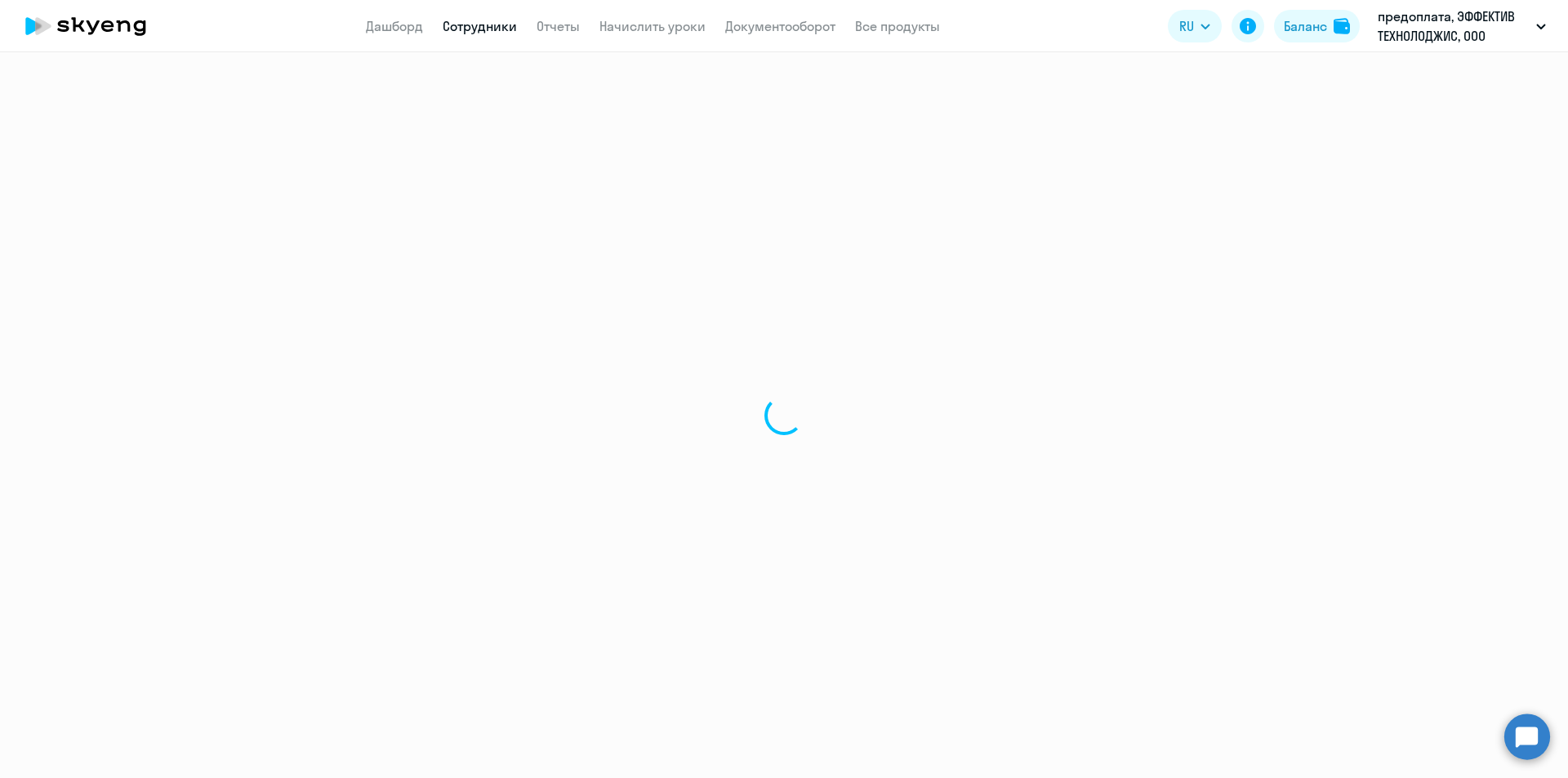
select select "30"
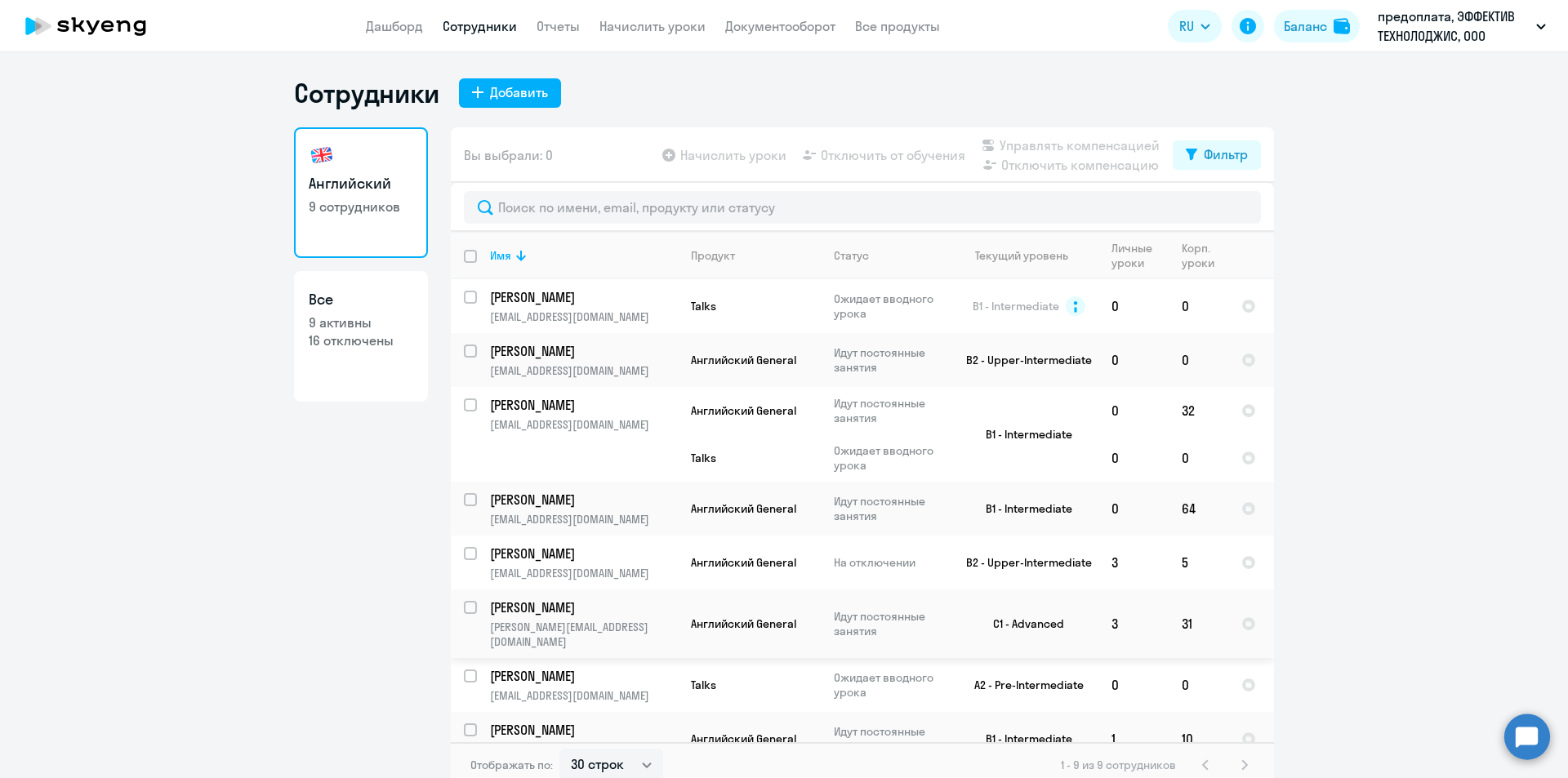
scroll to position [63, 0]
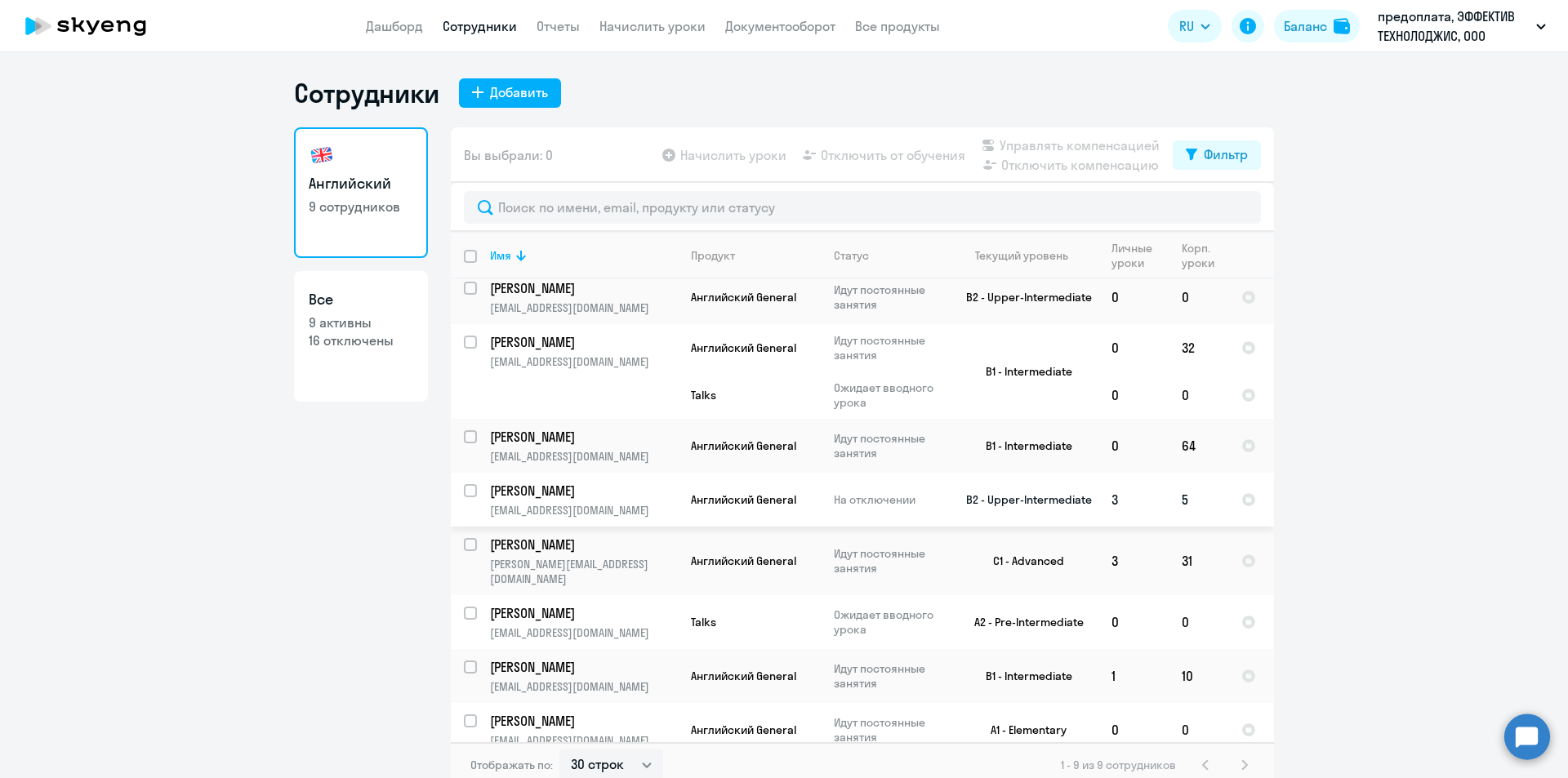
click at [558, 488] on p "[PERSON_NAME]" at bounding box center [582, 490] width 185 height 18
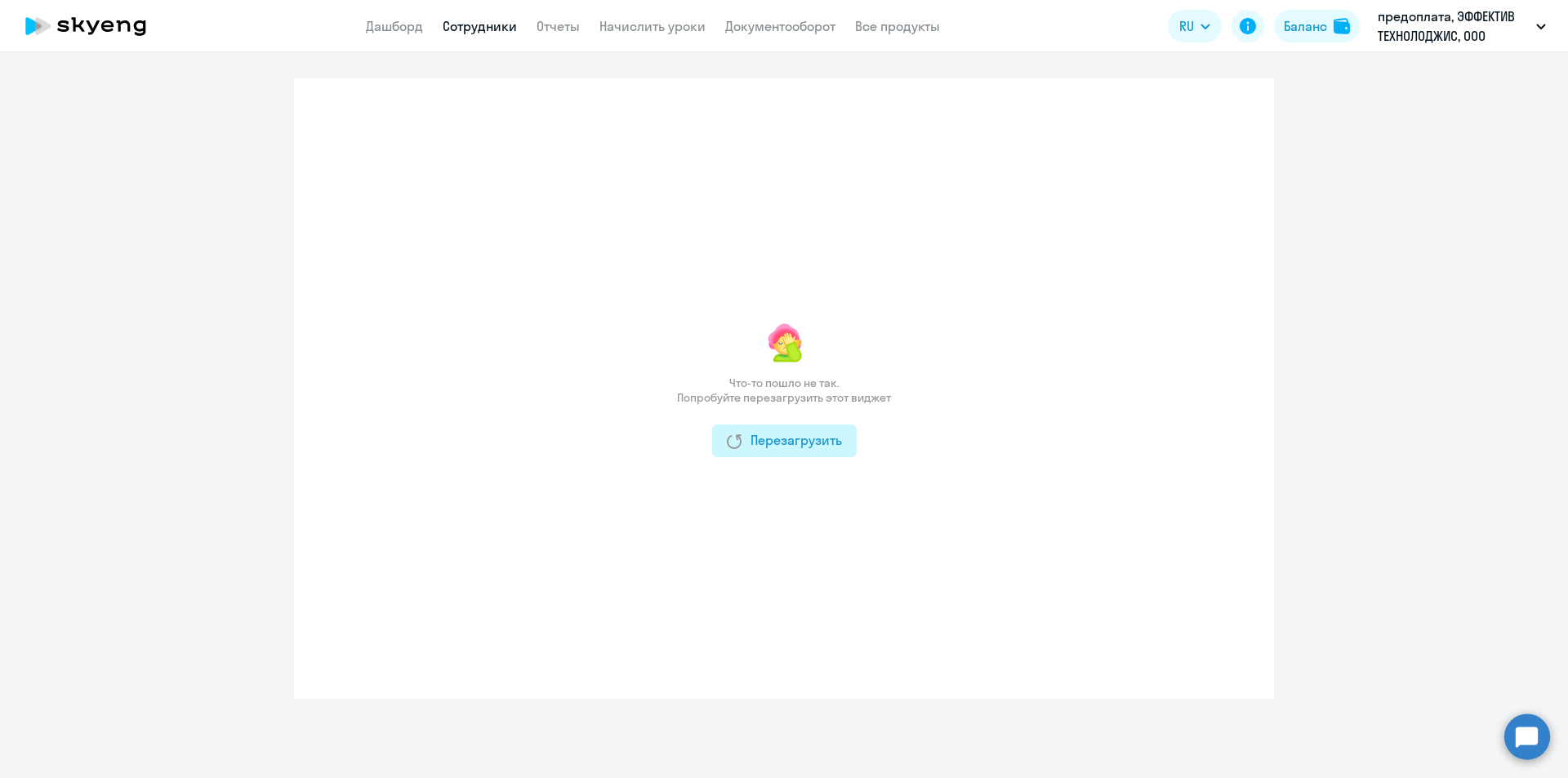
click at [813, 434] on div "Перезагрузить" at bounding box center [785, 440] width 115 height 20
select select "english"
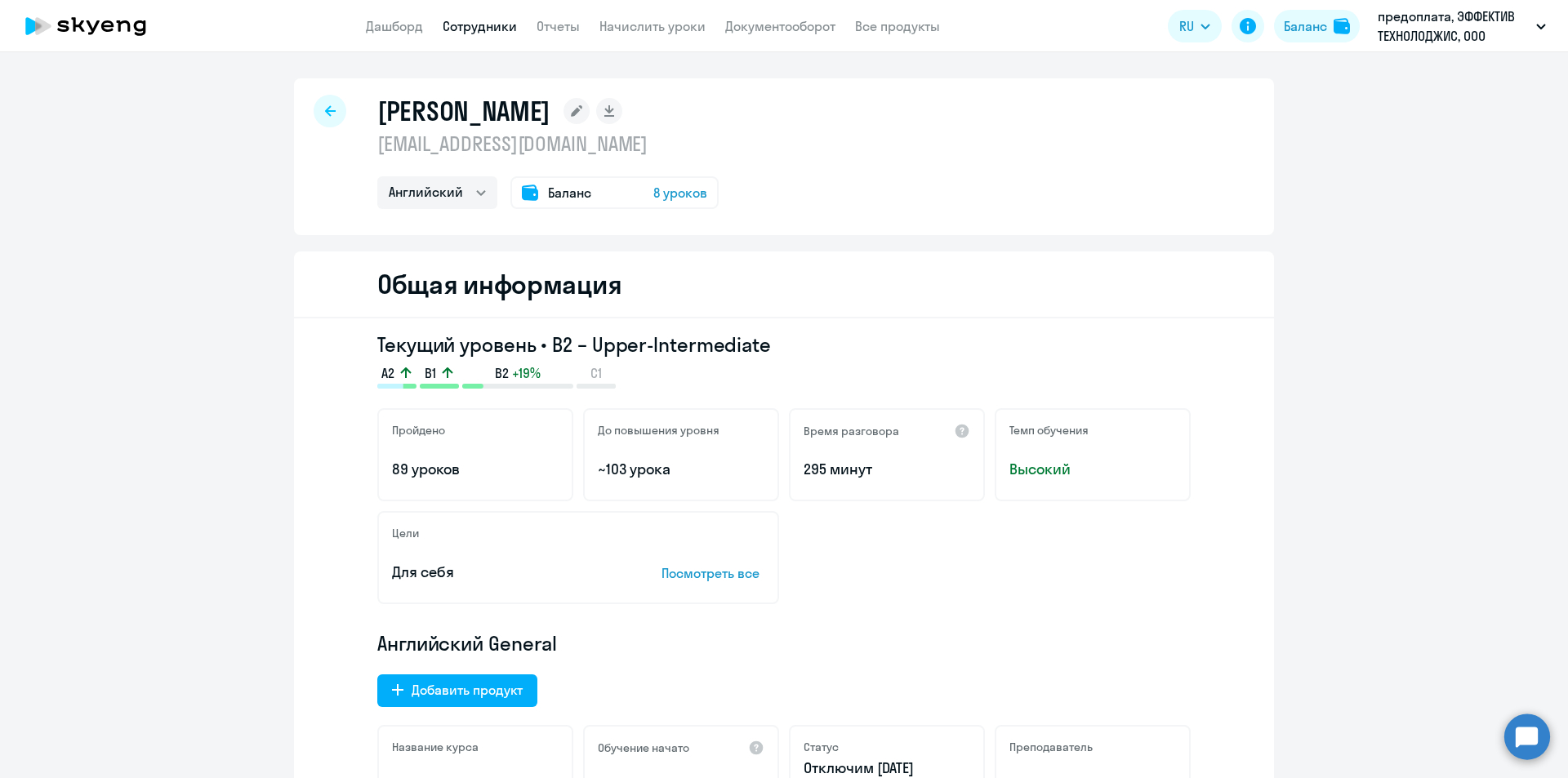
click at [470, 26] on link "Сотрудники" at bounding box center [480, 26] width 74 height 16
select select "30"
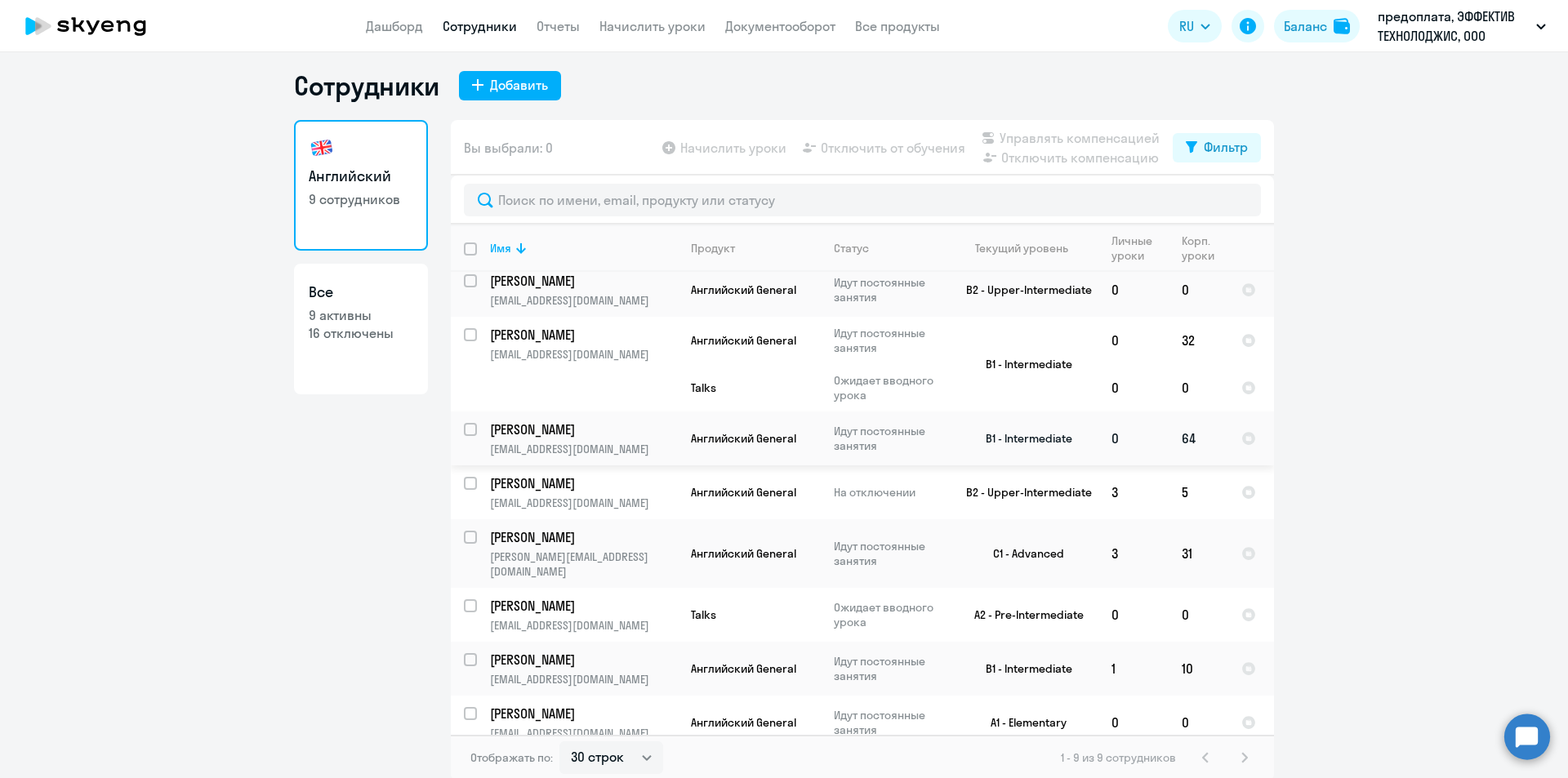
scroll to position [10, 0]
click at [468, 31] on link "Сотрудники" at bounding box center [480, 26] width 74 height 16
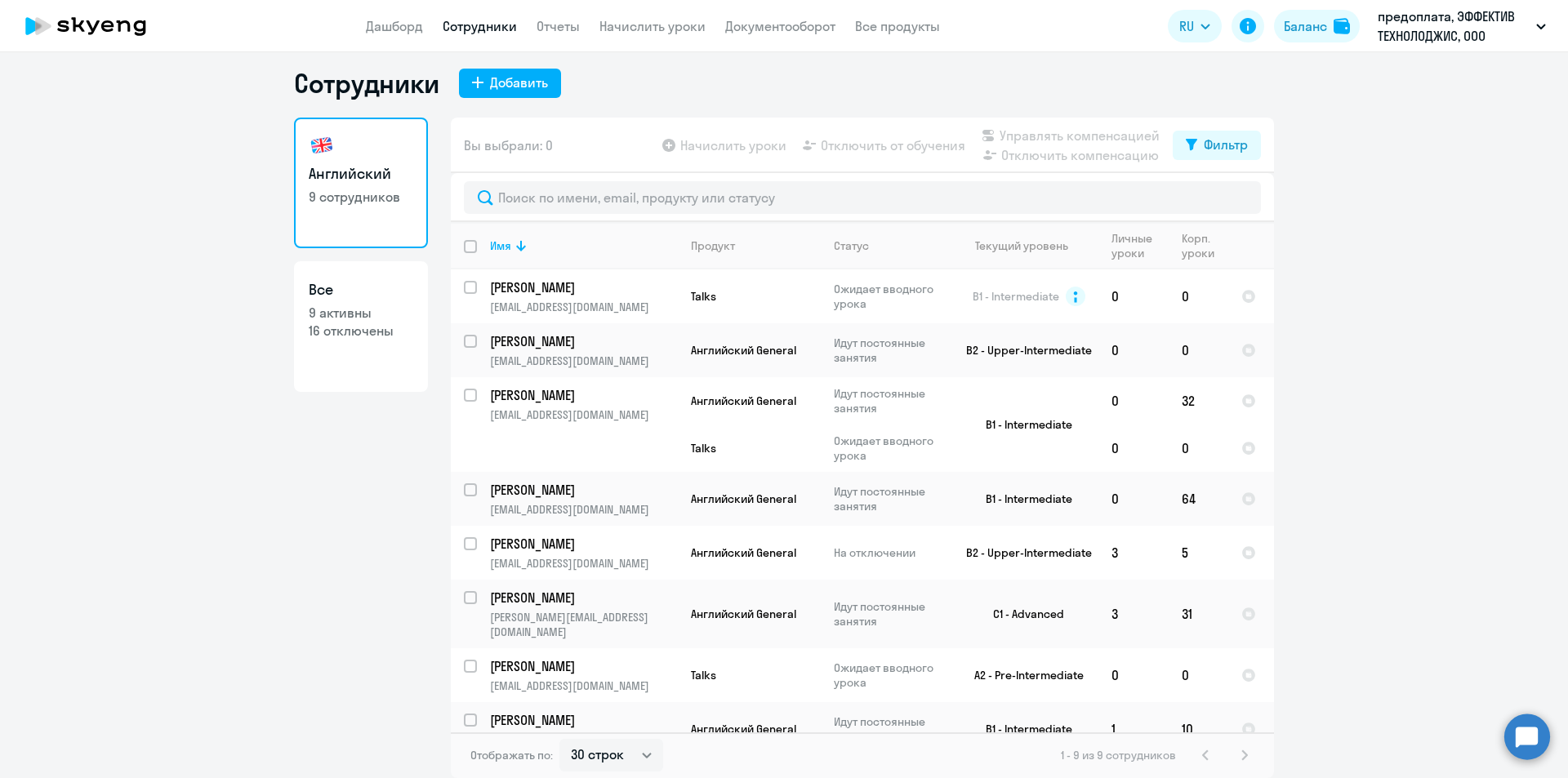
drag, startPoint x: 0, startPoint y: 633, endPoint x: 176, endPoint y: 468, distance: 241.2
click at [0, 633] on ng-component "Сотрудники Добавить Английский 9 сотрудников Все 9 активны 16 отключены Вы выбр…" at bounding box center [784, 422] width 1568 height 711
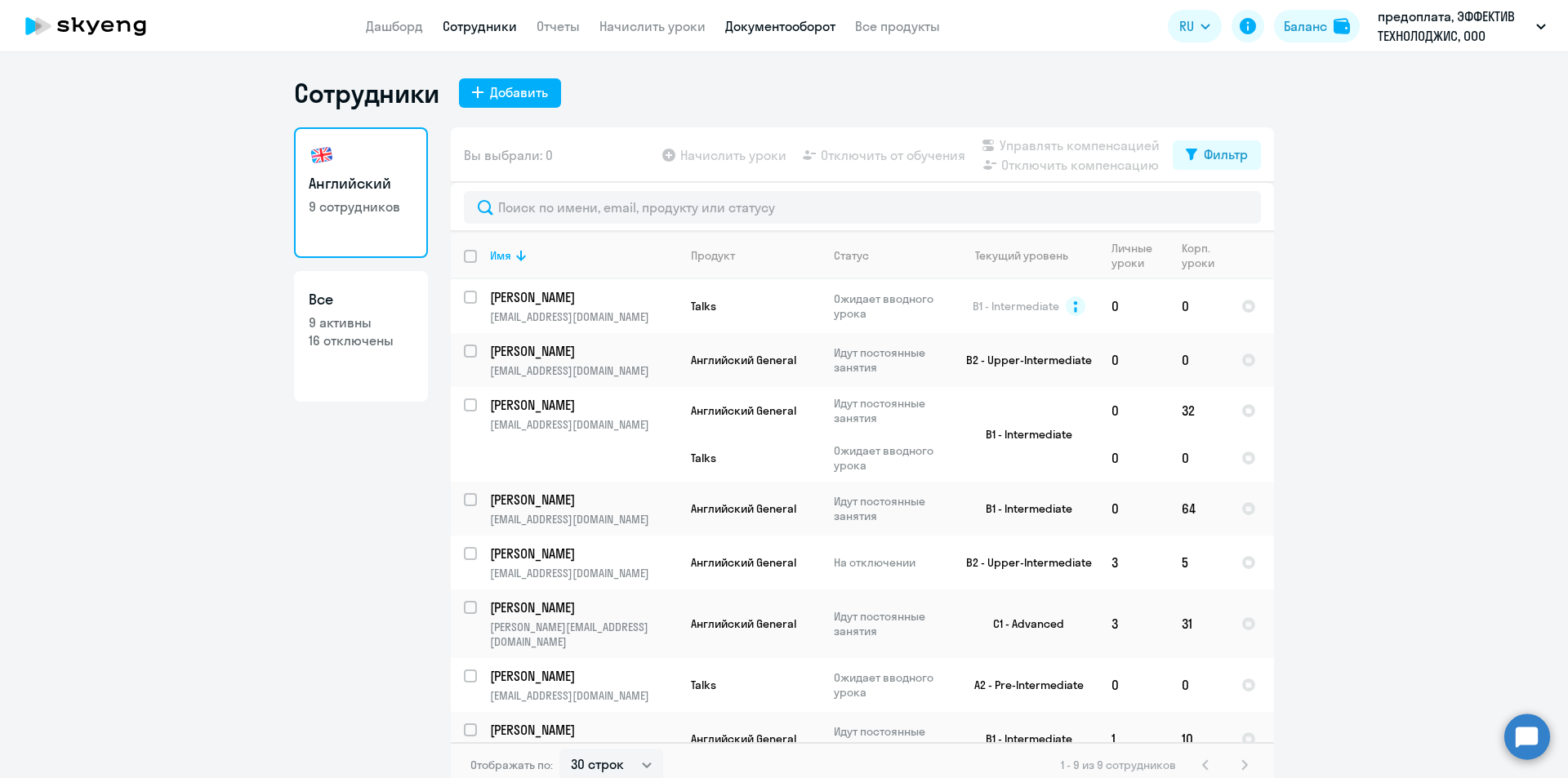
click at [810, 29] on link "Документооборот" at bounding box center [781, 26] width 110 height 16
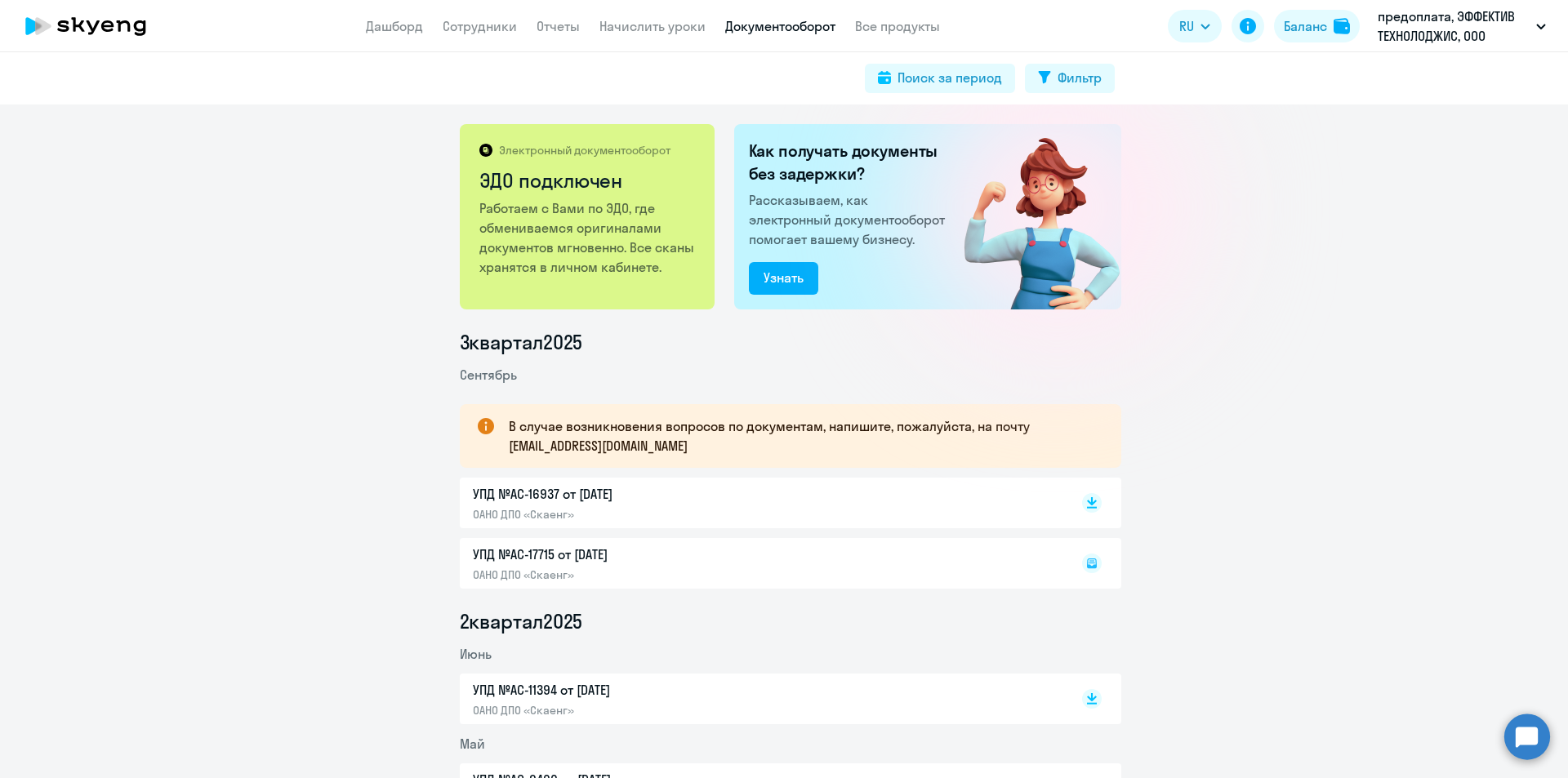
click at [1032, 518] on div "УПД №AC-16937 от 30.09.2025 ОАНО ДПО «Скаенг»" at bounding box center [760, 503] width 575 height 38
click at [909, 561] on div "УПД №AC-17715 от 30.09.2025 ОАНО ДПО «Скаенг»" at bounding box center [791, 563] width 661 height 50
click at [530, 550] on div "УПД №AC-17715 от 30.09.2025 ОАНО ДПО «Скаенг»" at bounding box center [791, 563] width 661 height 50
click at [1084, 560] on rect at bounding box center [1092, 564] width 20 height 20
click at [1087, 565] on icon at bounding box center [1092, 564] width 10 height 10
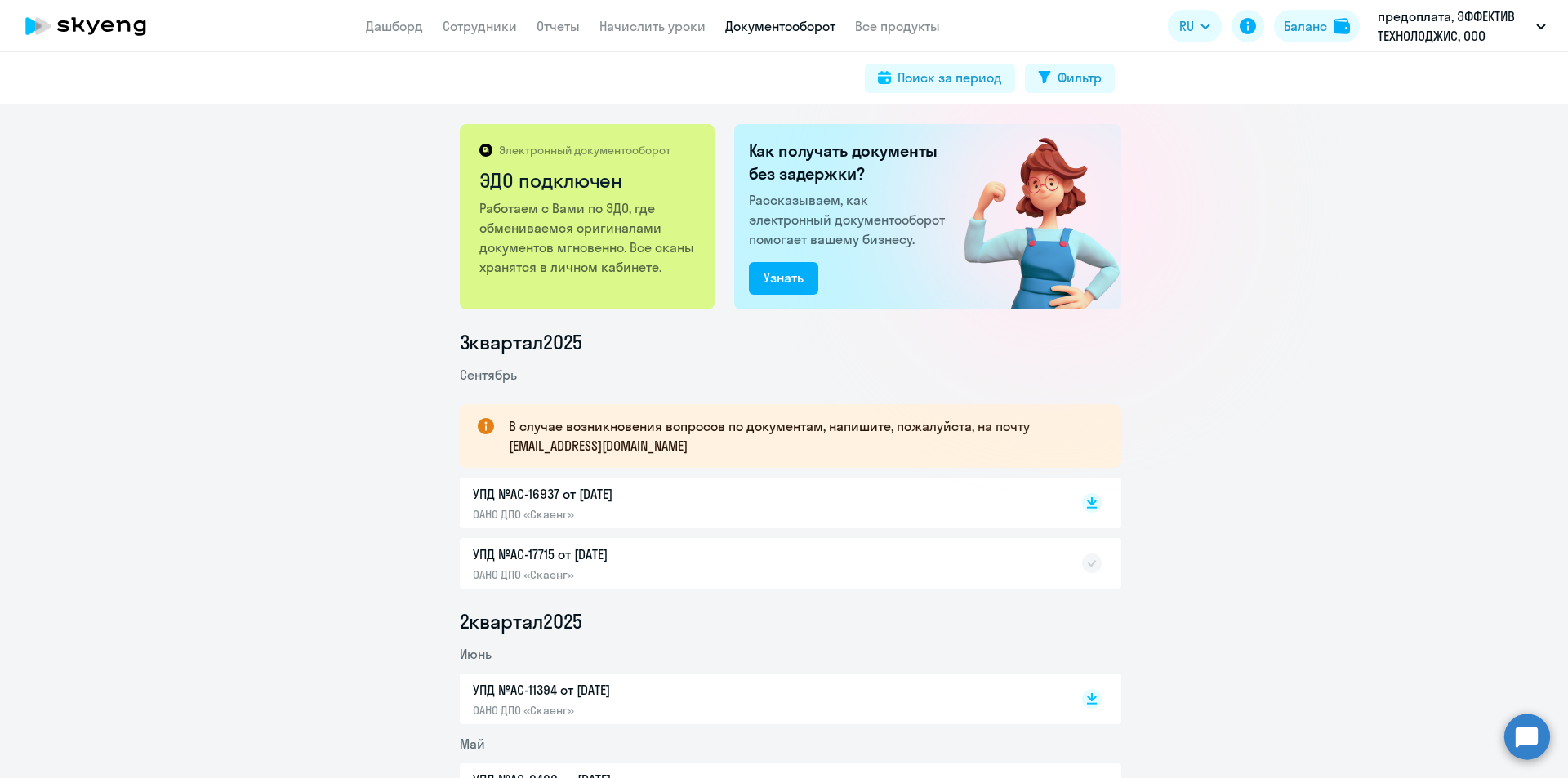
click at [906, 558] on div "УПД №AC-17715 от 30.09.2025 ОАНО ДПО «Скаенг»" at bounding box center [791, 563] width 661 height 50
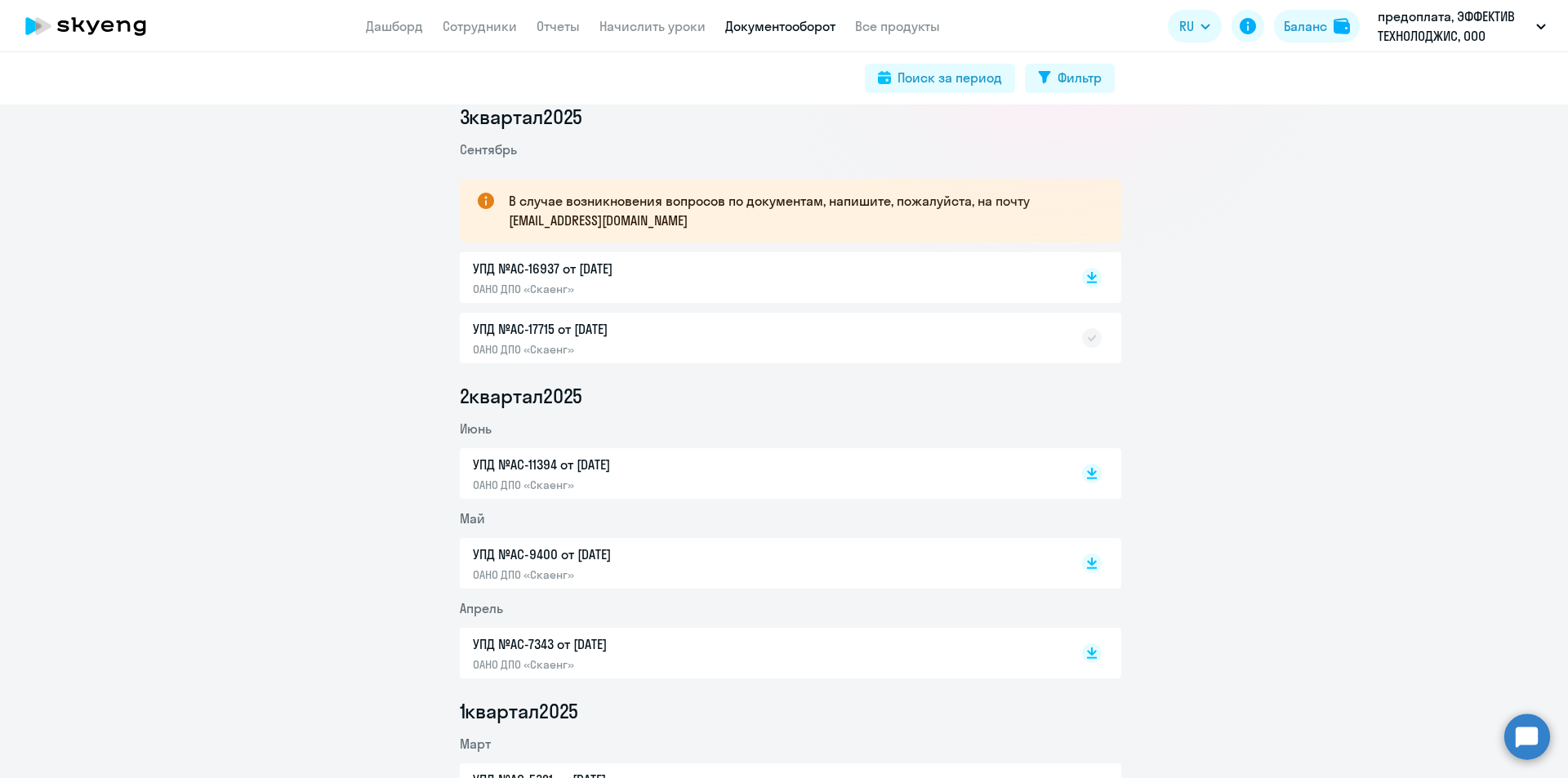
scroll to position [245, 0]
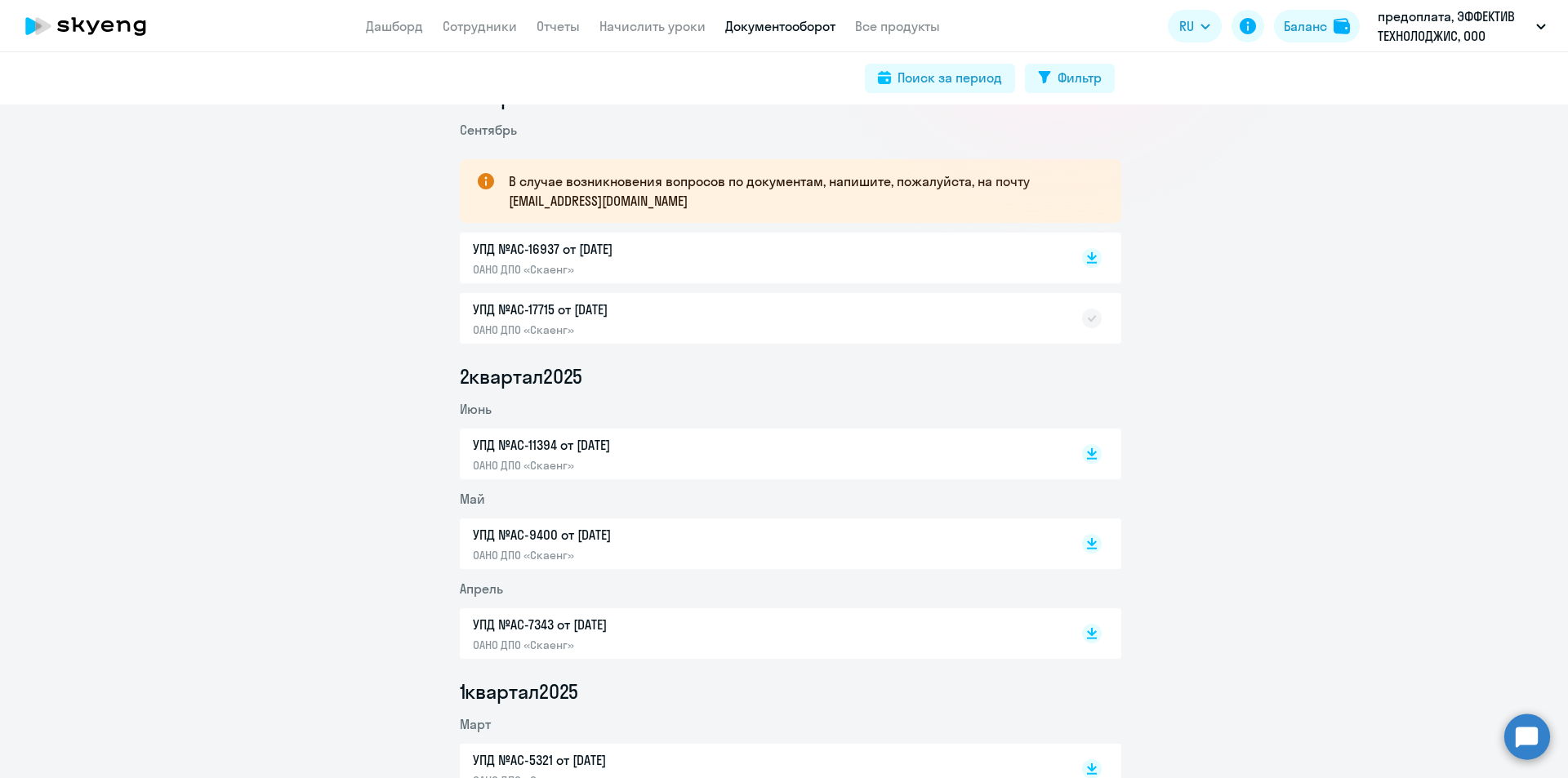
click at [1082, 316] on rect at bounding box center [1092, 318] width 20 height 20
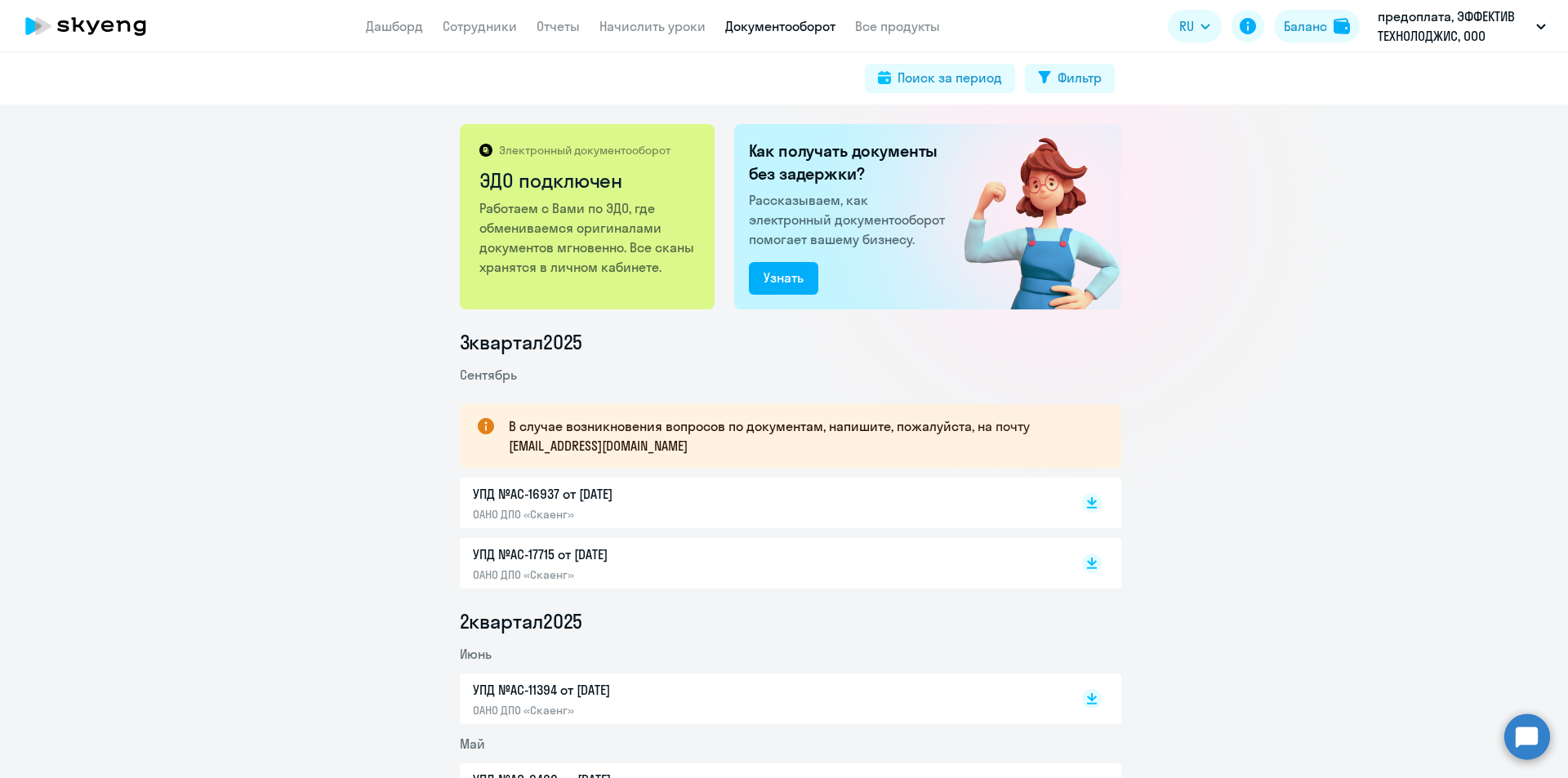
click at [969, 572] on div "УПД №AC-17715 от 30.09.2025 ОАНО ДПО «Скаенг»" at bounding box center [760, 564] width 575 height 38
click at [557, 26] on link "Отчеты" at bounding box center [558, 26] width 44 height 16
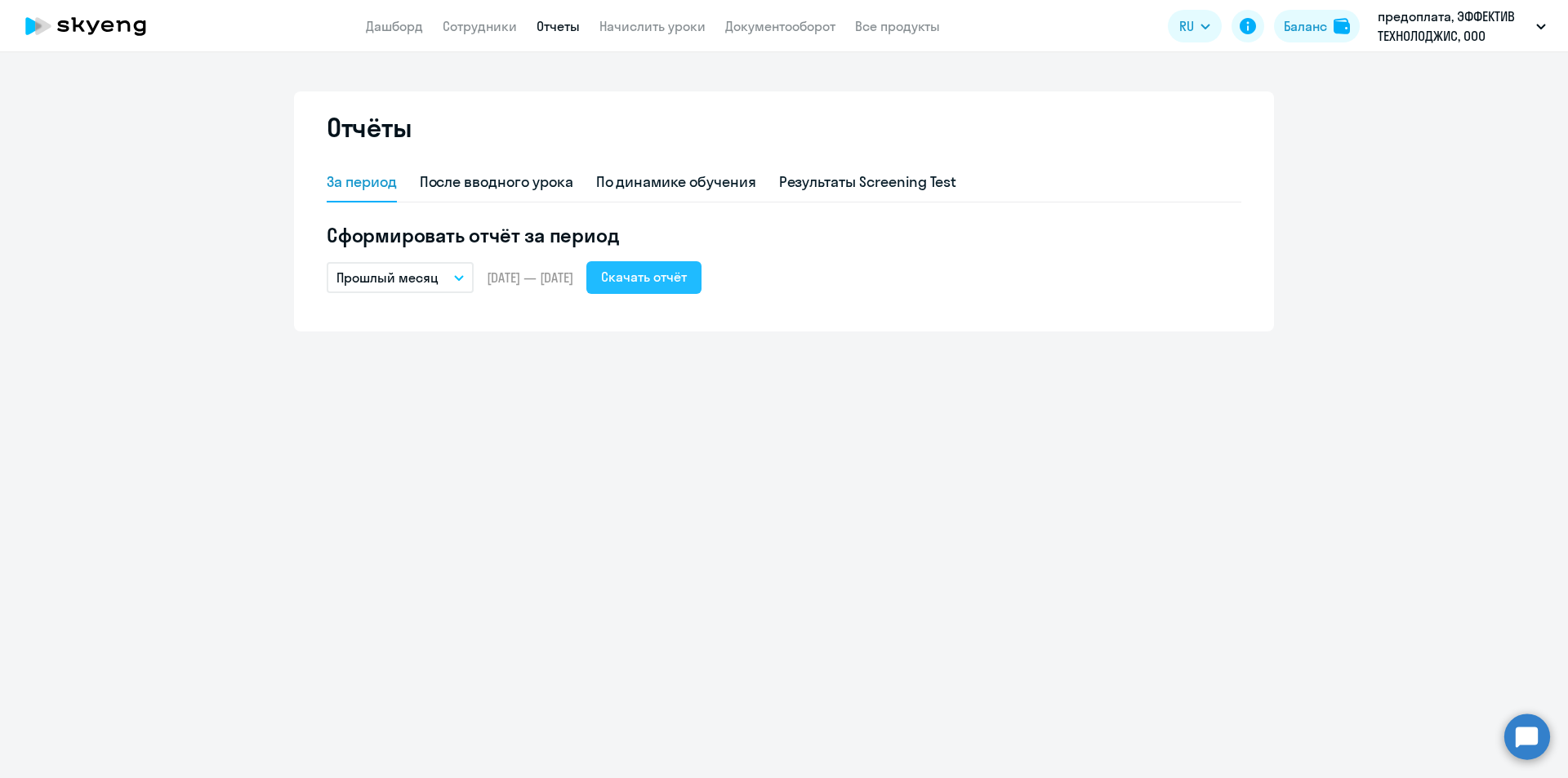
click at [674, 283] on div "Скачать отчёт" at bounding box center [644, 277] width 86 height 20
drag, startPoint x: 37, startPoint y: 320, endPoint x: 181, endPoint y: 279, distance: 149.7
click at [37, 320] on ng-component "Отчёты За период После вводного урока По динамике обучения Результаты Screening…" at bounding box center [784, 211] width 1568 height 240
click at [459, 26] on link "Сотрудники" at bounding box center [480, 26] width 74 height 16
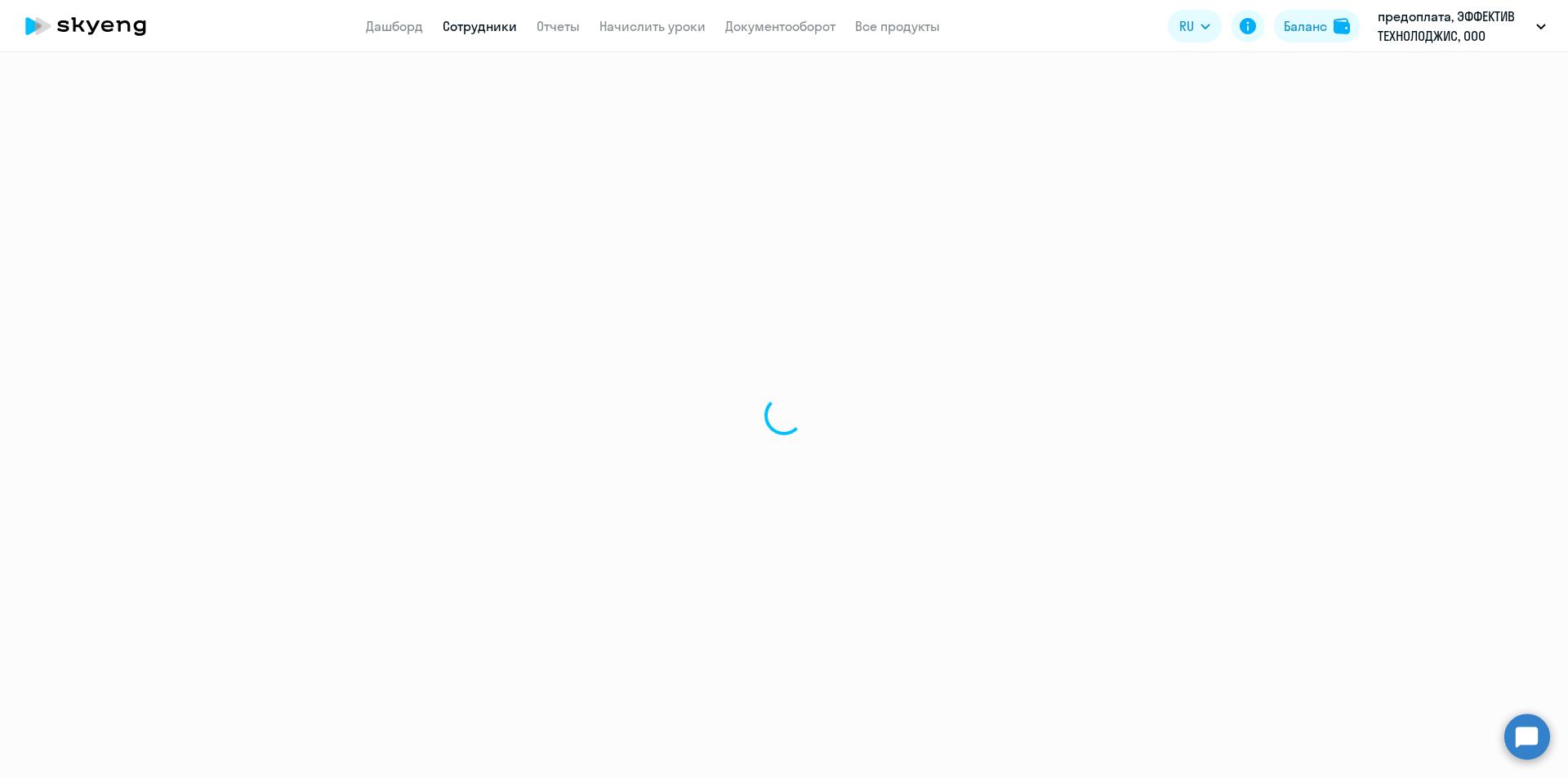
select select "30"
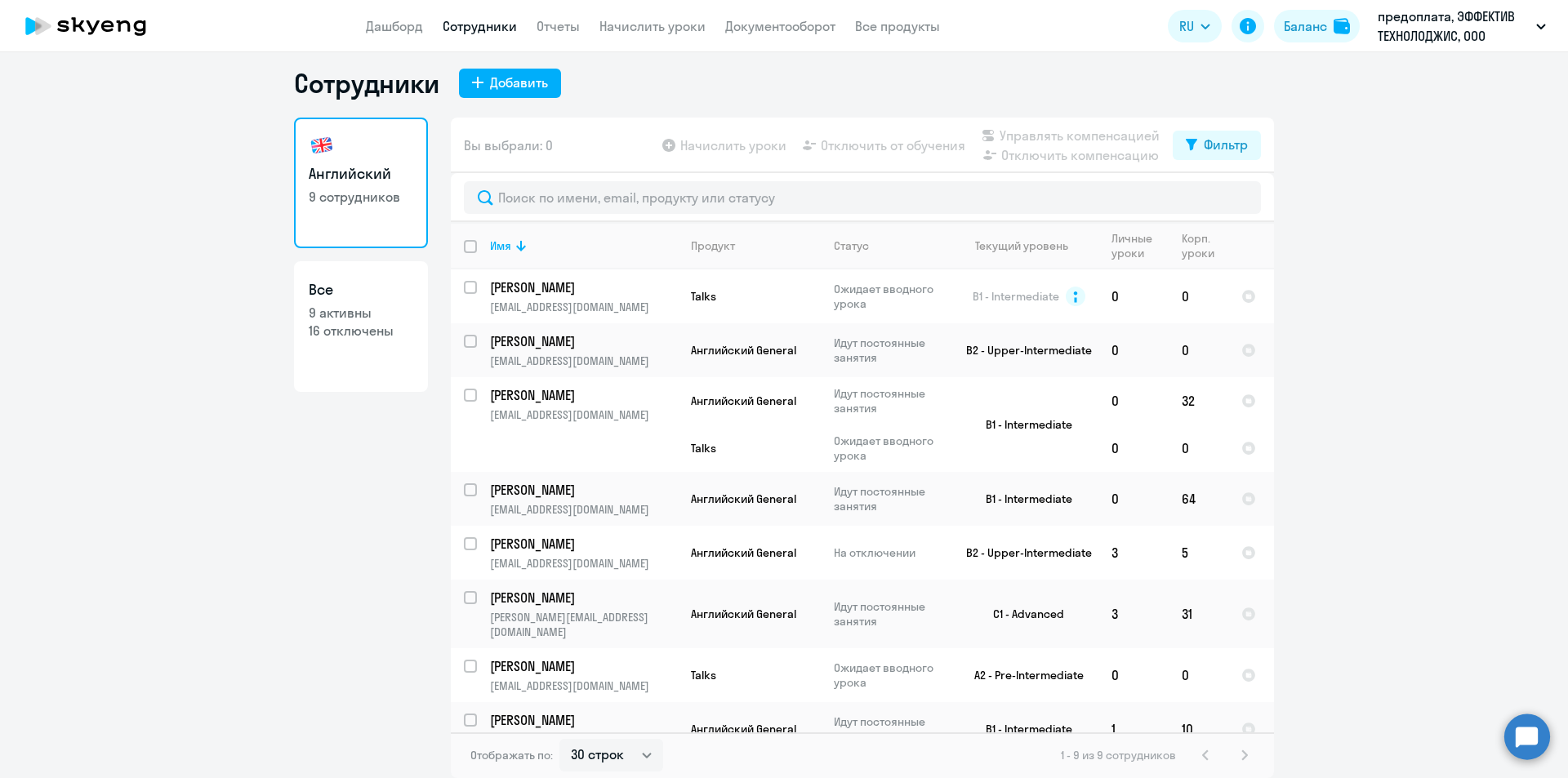
click at [341, 310] on p "9 активны" at bounding box center [360, 313] width 105 height 18
select select "30"
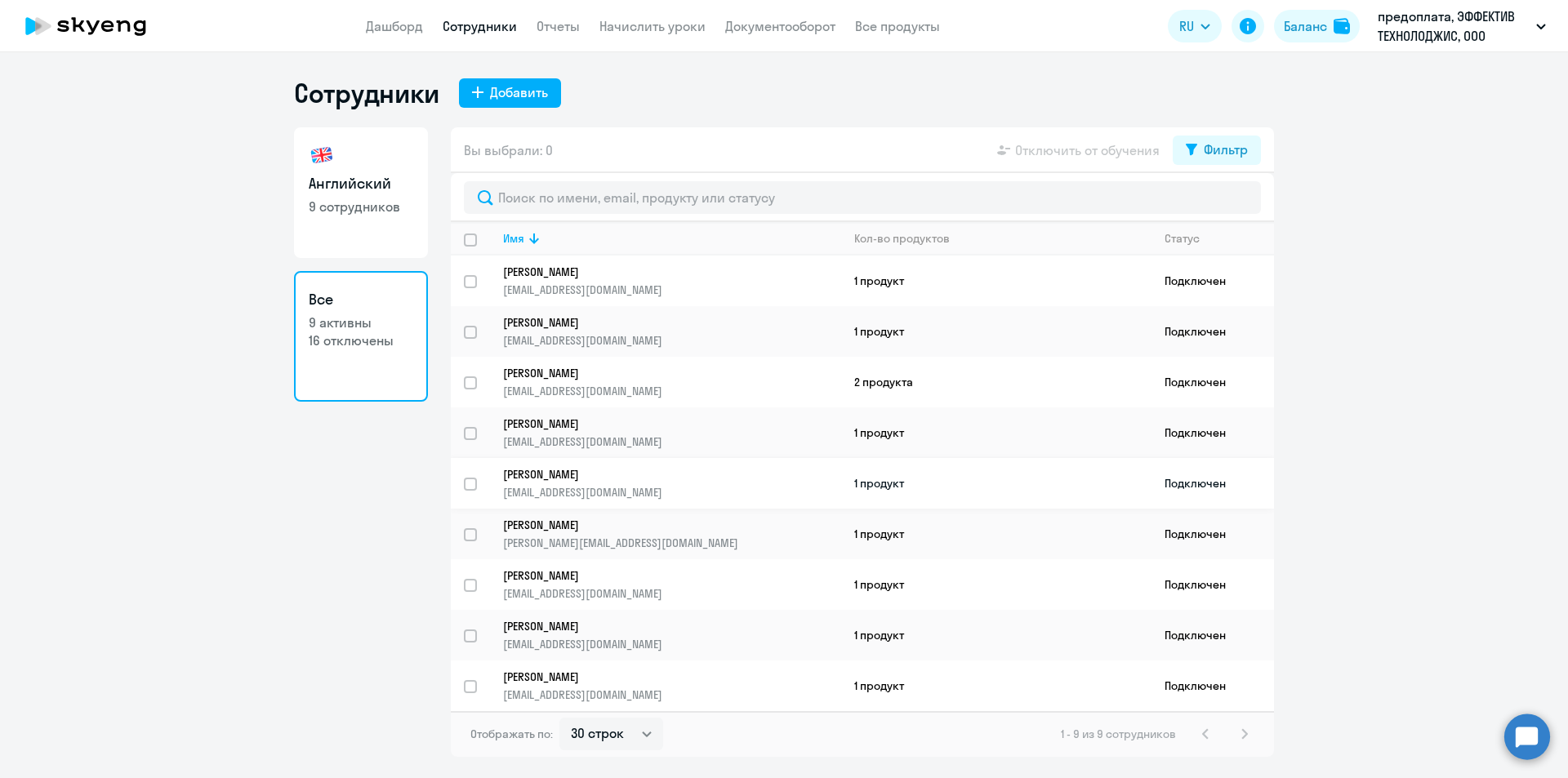
click at [470, 485] on input "select row 3704608" at bounding box center [481, 494] width 33 height 33
checkbox input "true"
click at [1116, 156] on span "Отключить от обучения" at bounding box center [1087, 150] width 144 height 20
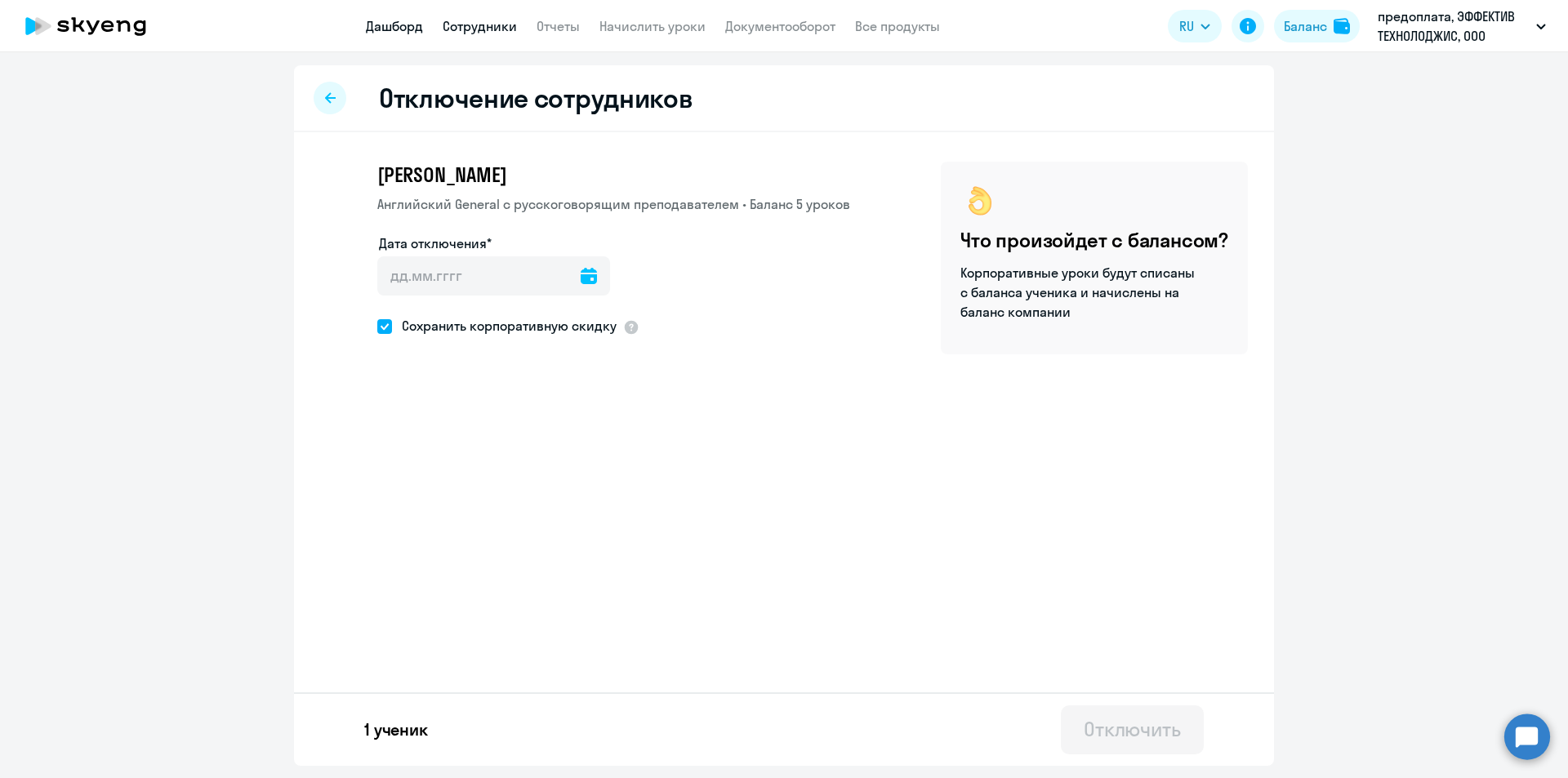
click at [401, 23] on link "Дашборд" at bounding box center [394, 26] width 57 height 16
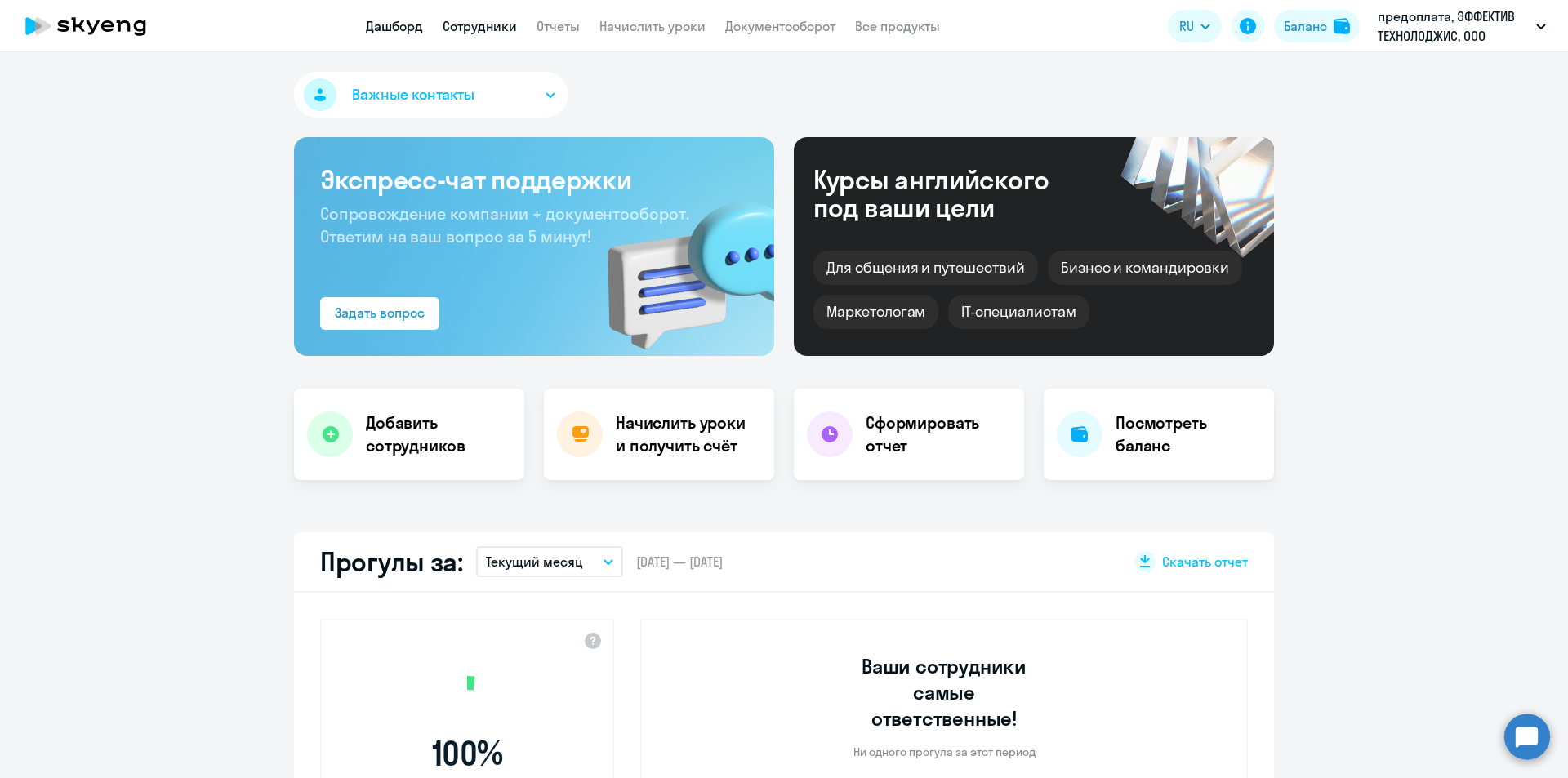
click at [491, 26] on link "Сотрудники" at bounding box center [480, 26] width 74 height 16
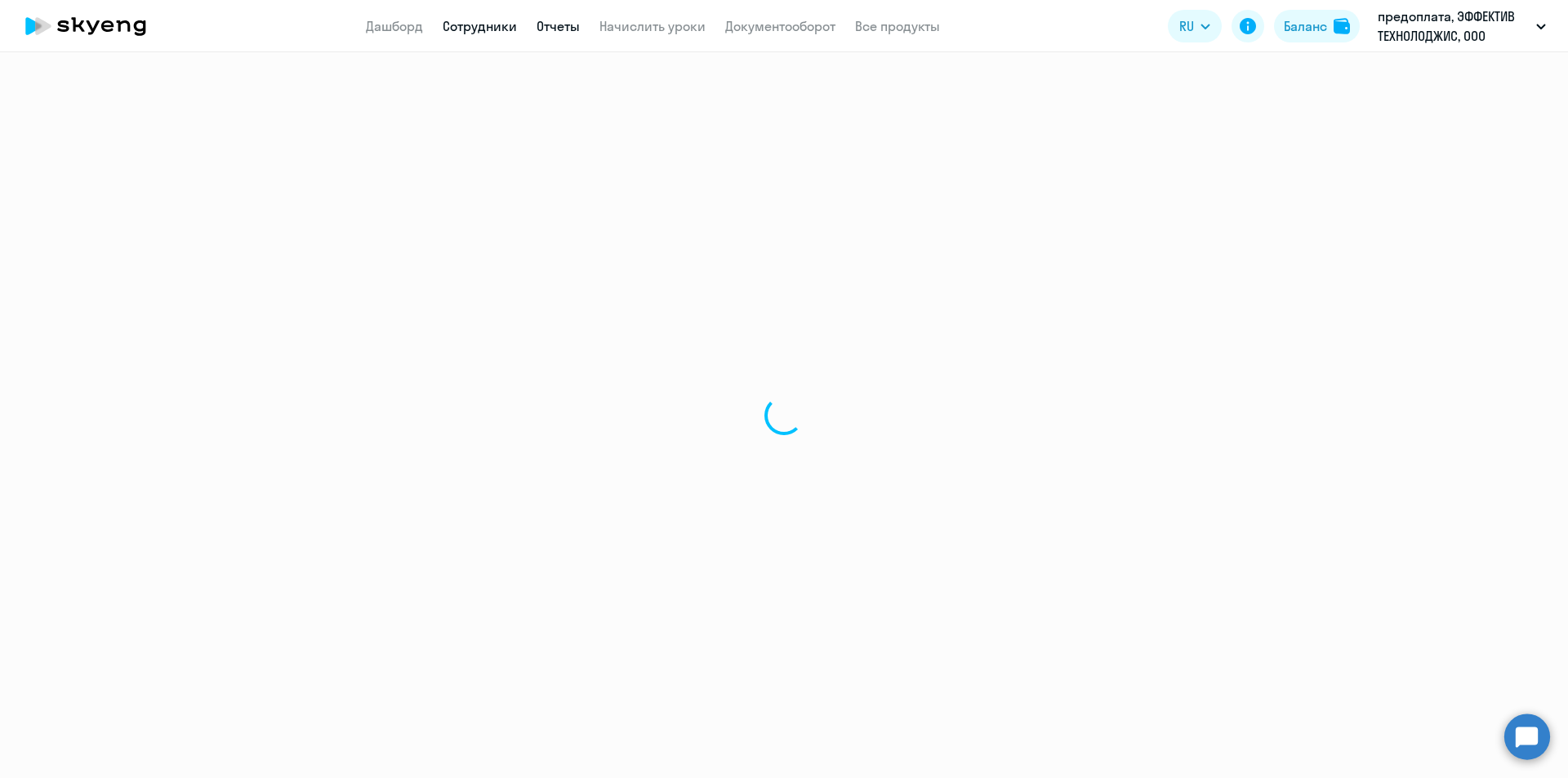
select select "30"
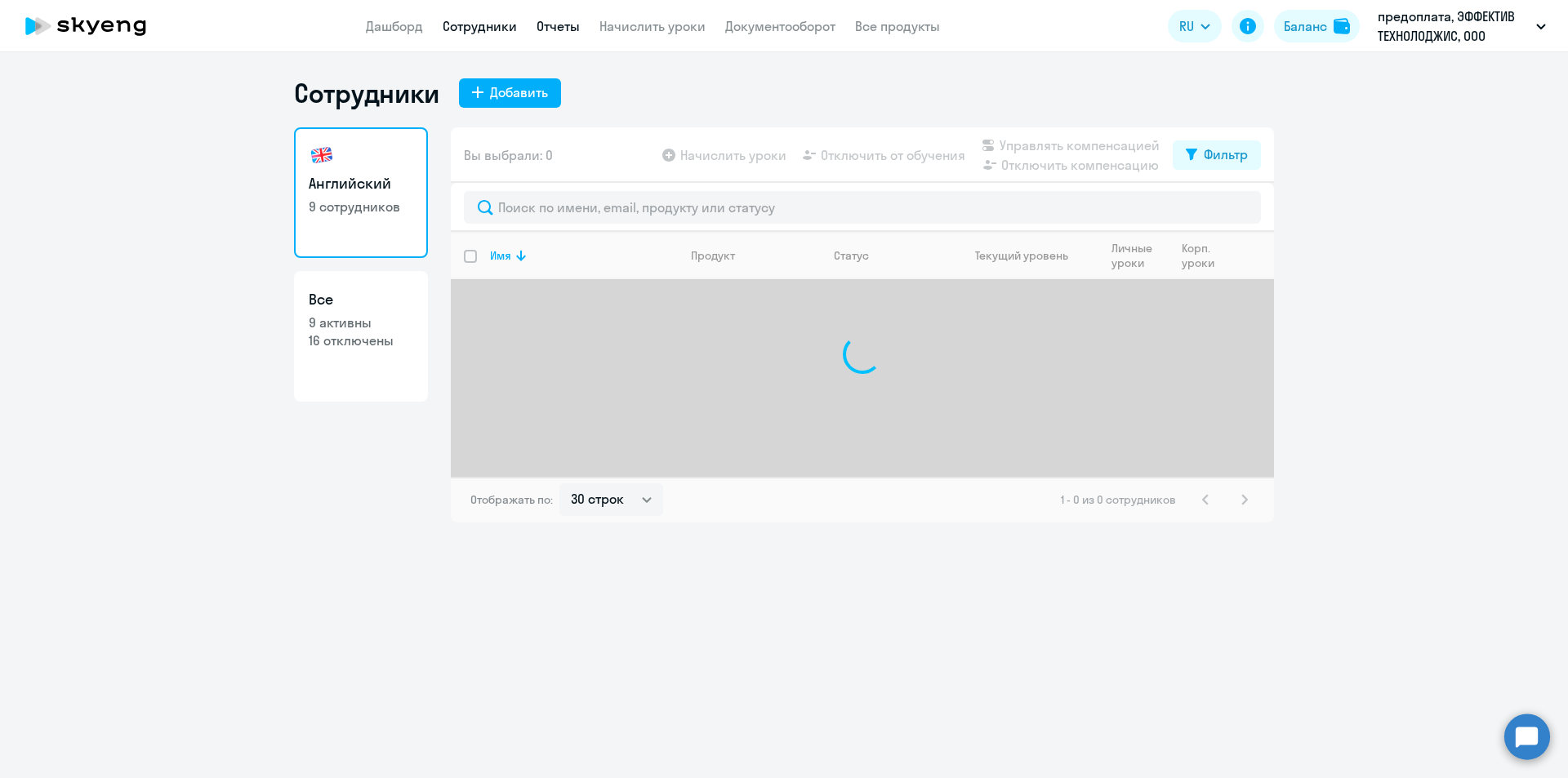
click at [552, 26] on link "Отчеты" at bounding box center [558, 26] width 44 height 16
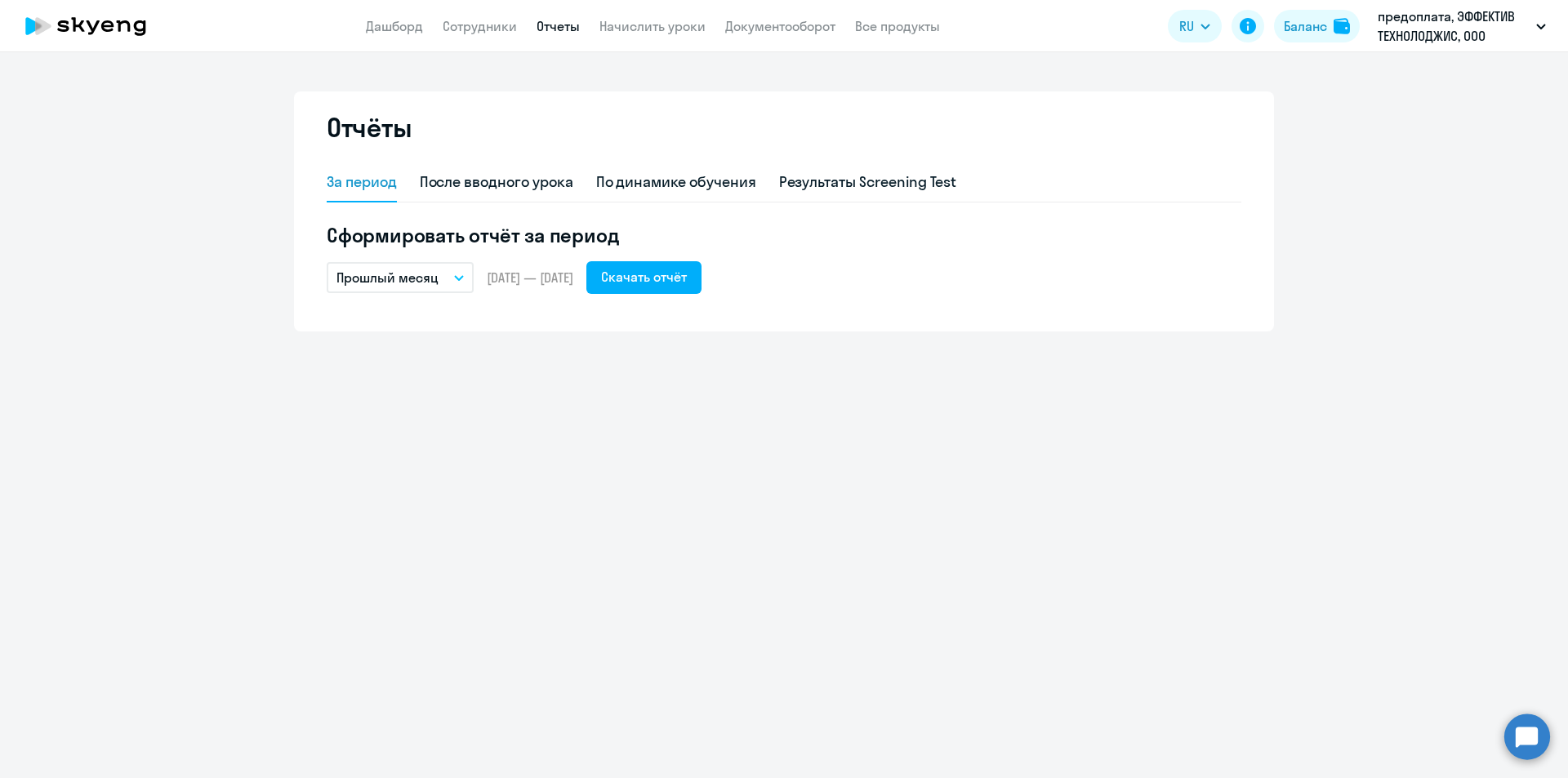
click at [458, 283] on button "Прошлый месяц" at bounding box center [400, 278] width 147 height 31
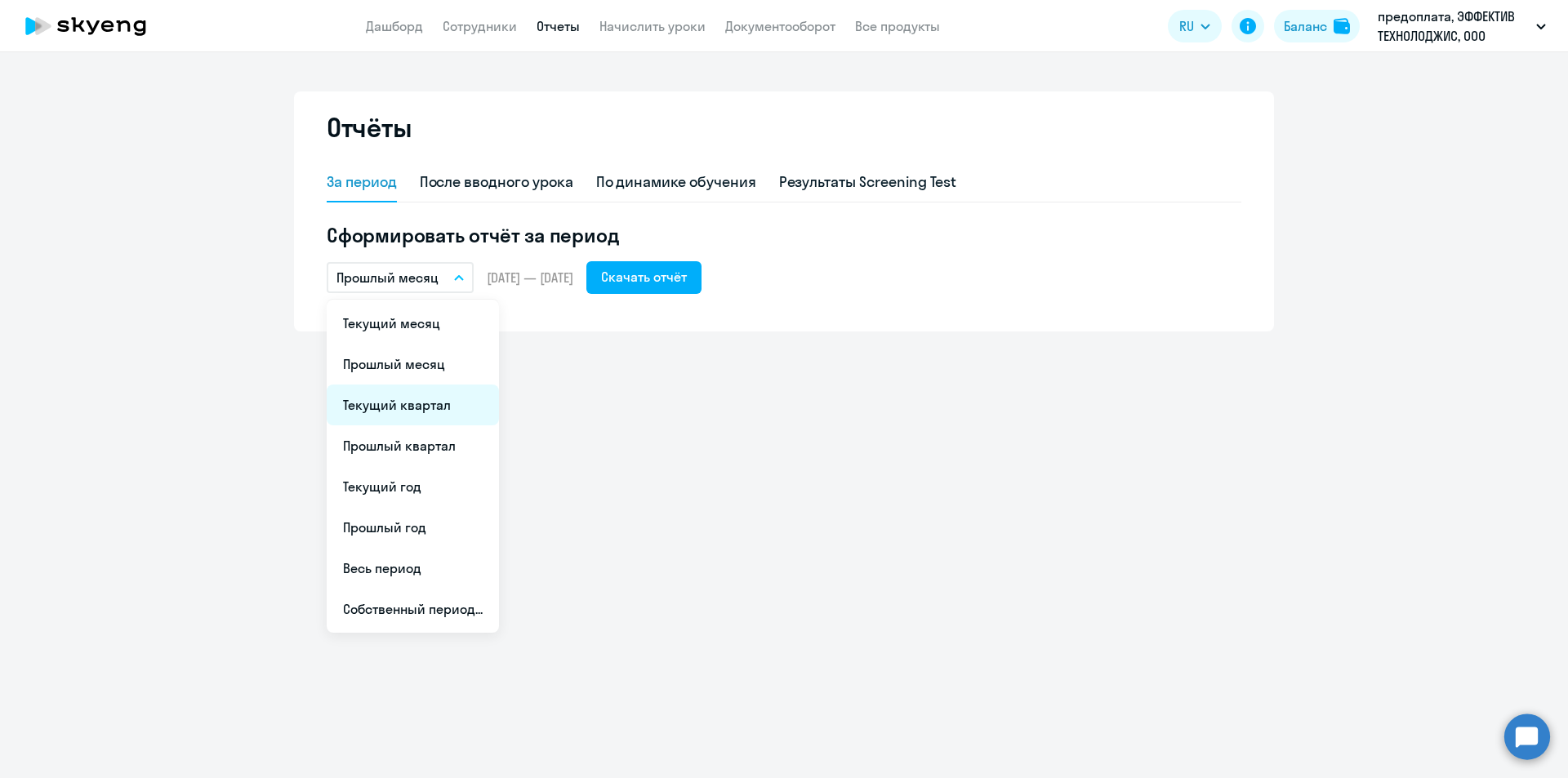
click at [394, 412] on li "Текущий квартал" at bounding box center [412, 405] width 172 height 41
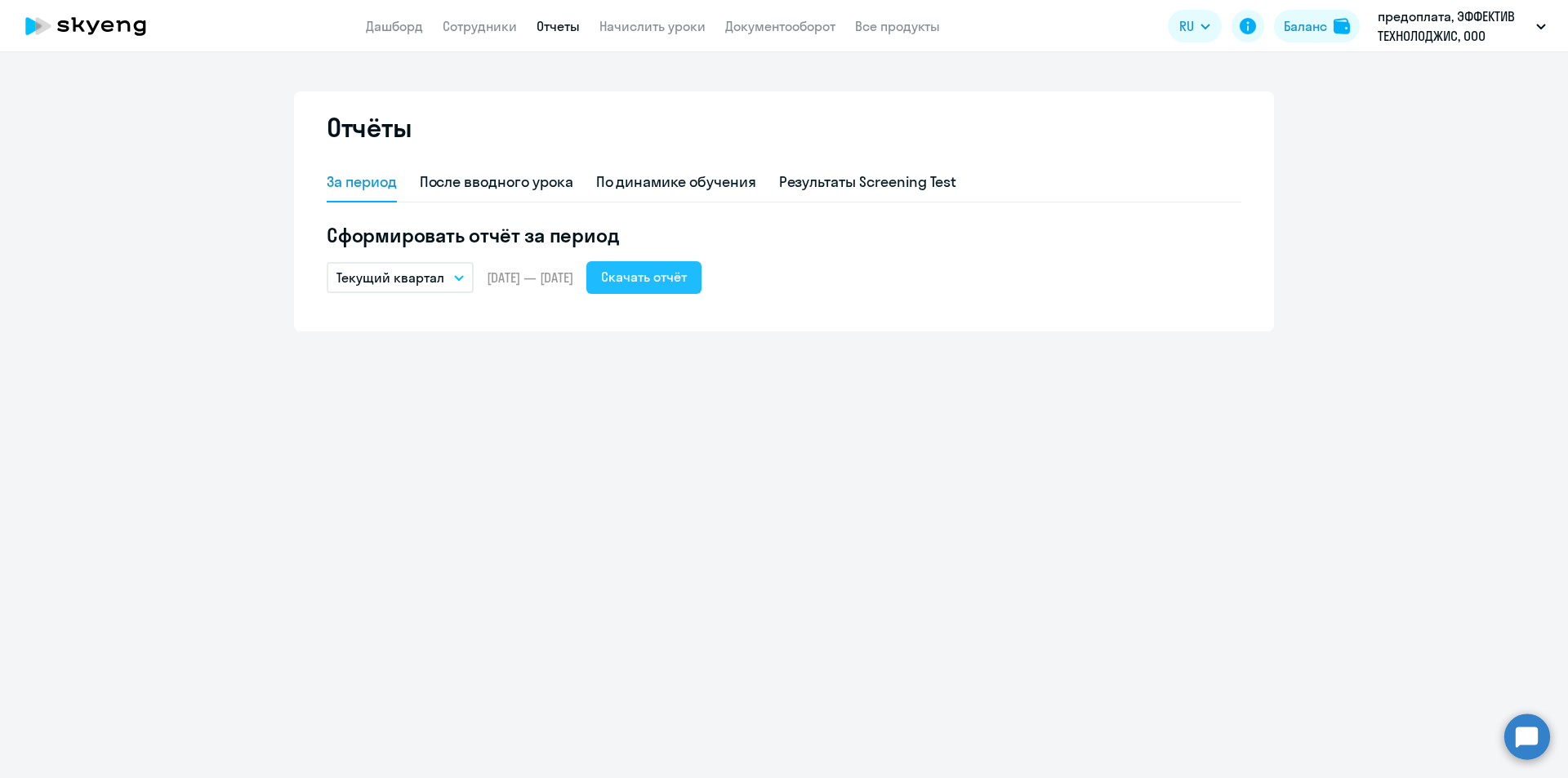
click at [702, 274] on button "Скачать отчёт" at bounding box center [644, 278] width 115 height 33
click at [0, 468] on div "Отчёты За период После вводного урока По динамике обучения Результаты Screening…" at bounding box center [784, 415] width 1568 height 726
click at [489, 33] on link "Сотрудники" at bounding box center [480, 26] width 74 height 16
select select "30"
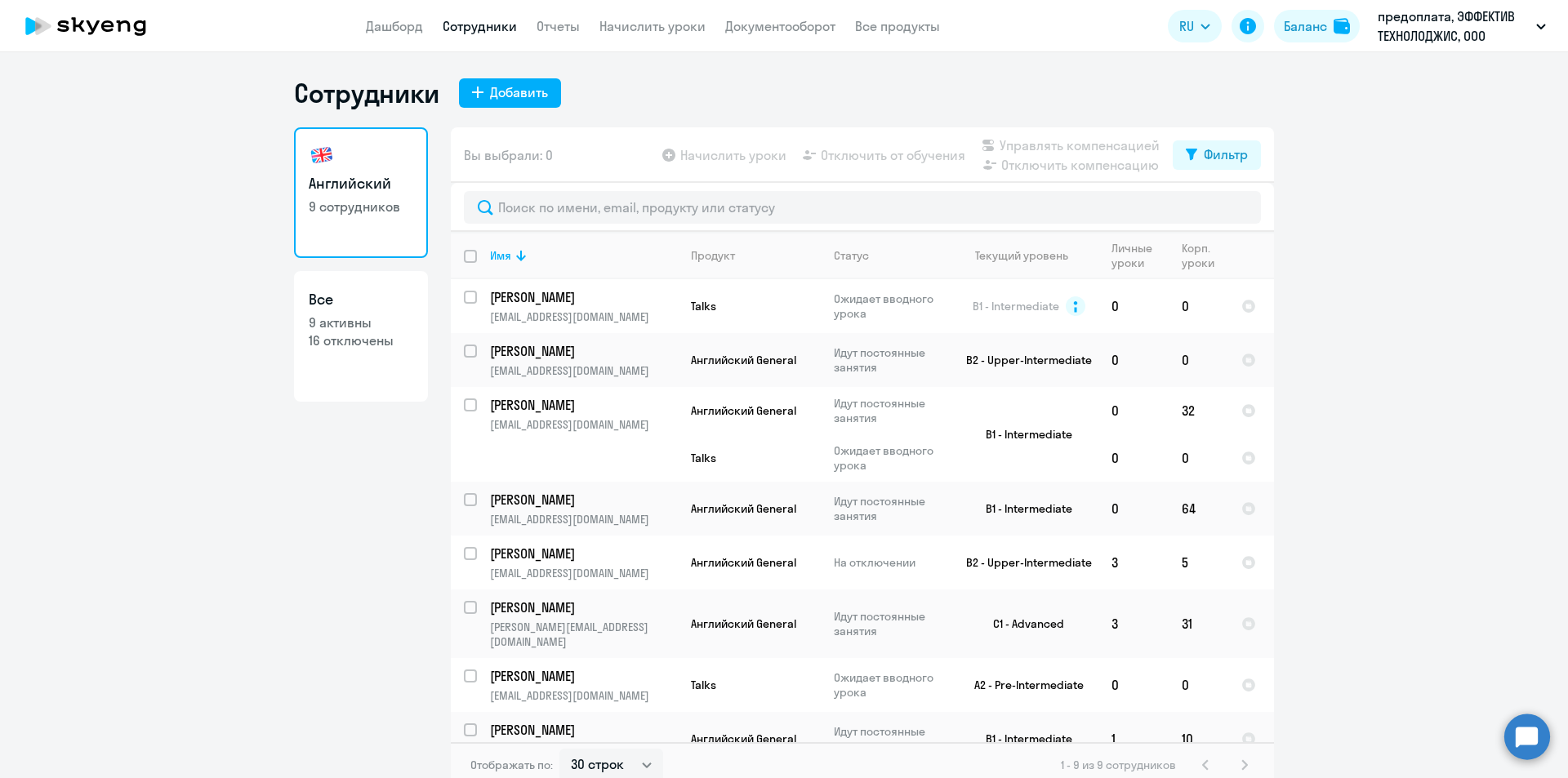
click at [758, 16] on app-menu-item-link "Документооборот" at bounding box center [781, 26] width 110 height 21
click at [759, 27] on link "Документооборот" at bounding box center [781, 26] width 110 height 16
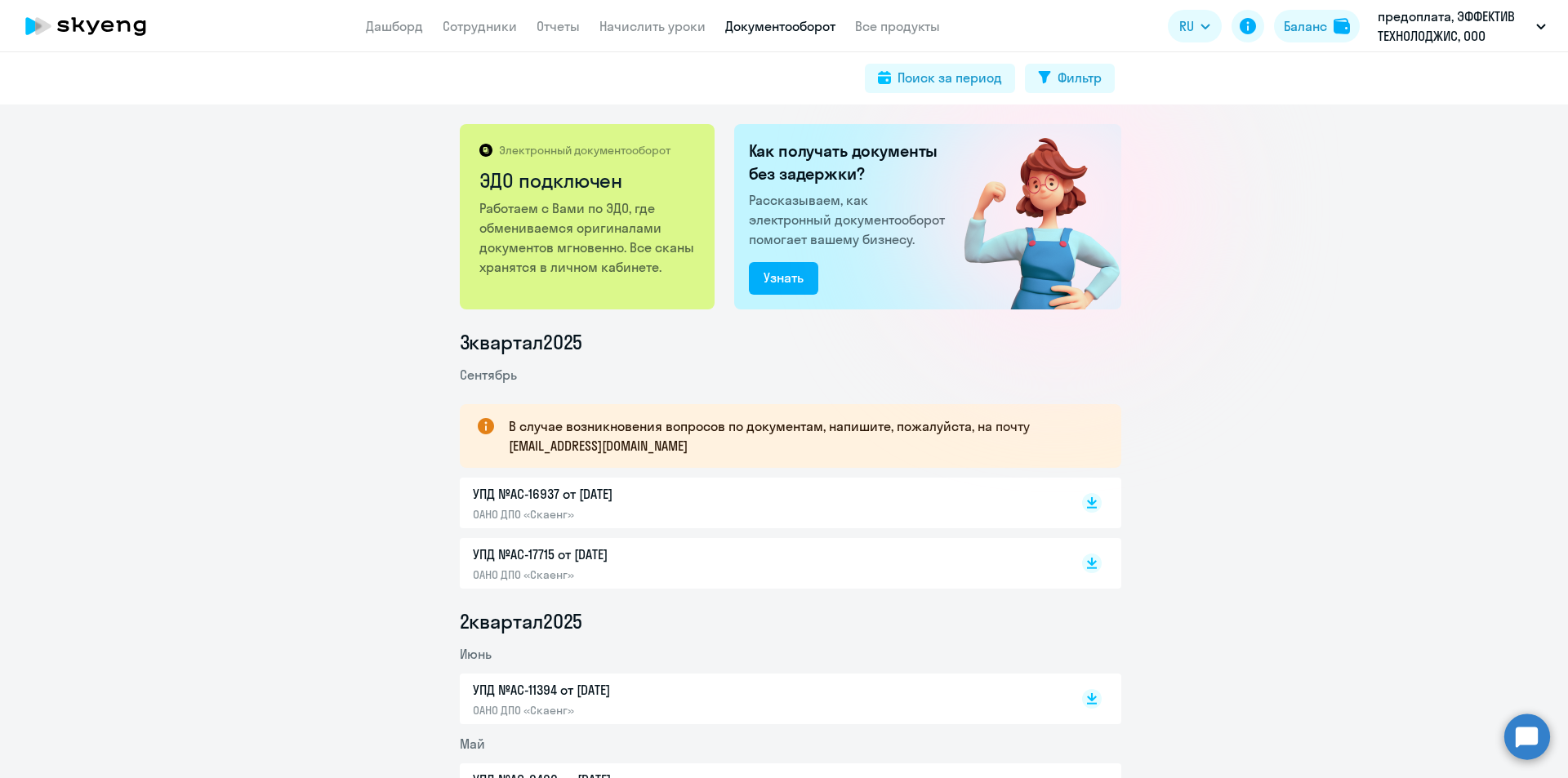
click at [548, 555] on p "УПД №AC-17715 от 30.09.2025" at bounding box center [645, 555] width 343 height 20
